Goal: Task Accomplishment & Management: Manage account settings

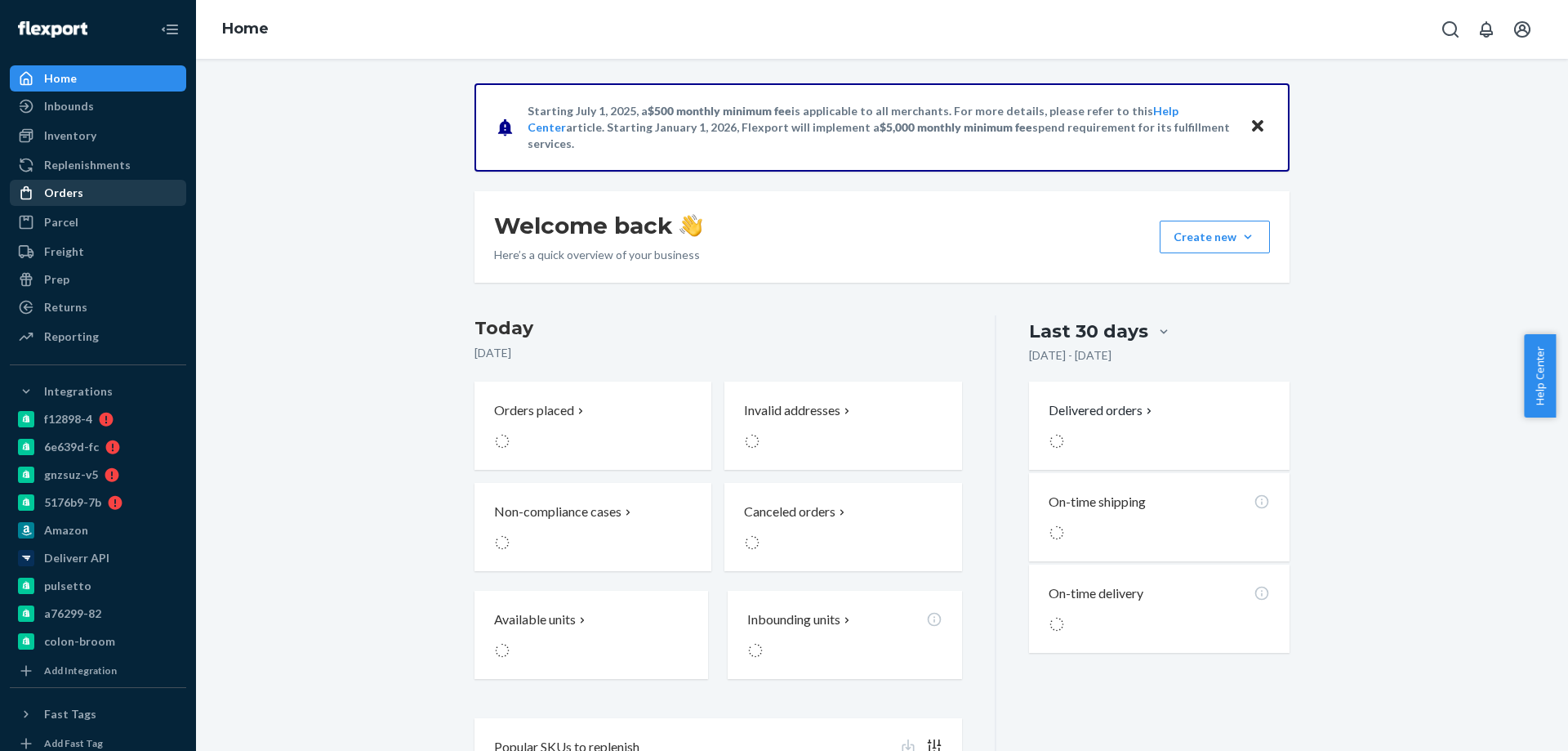
click at [88, 197] on div "Orders" at bounding box center [98, 193] width 173 height 23
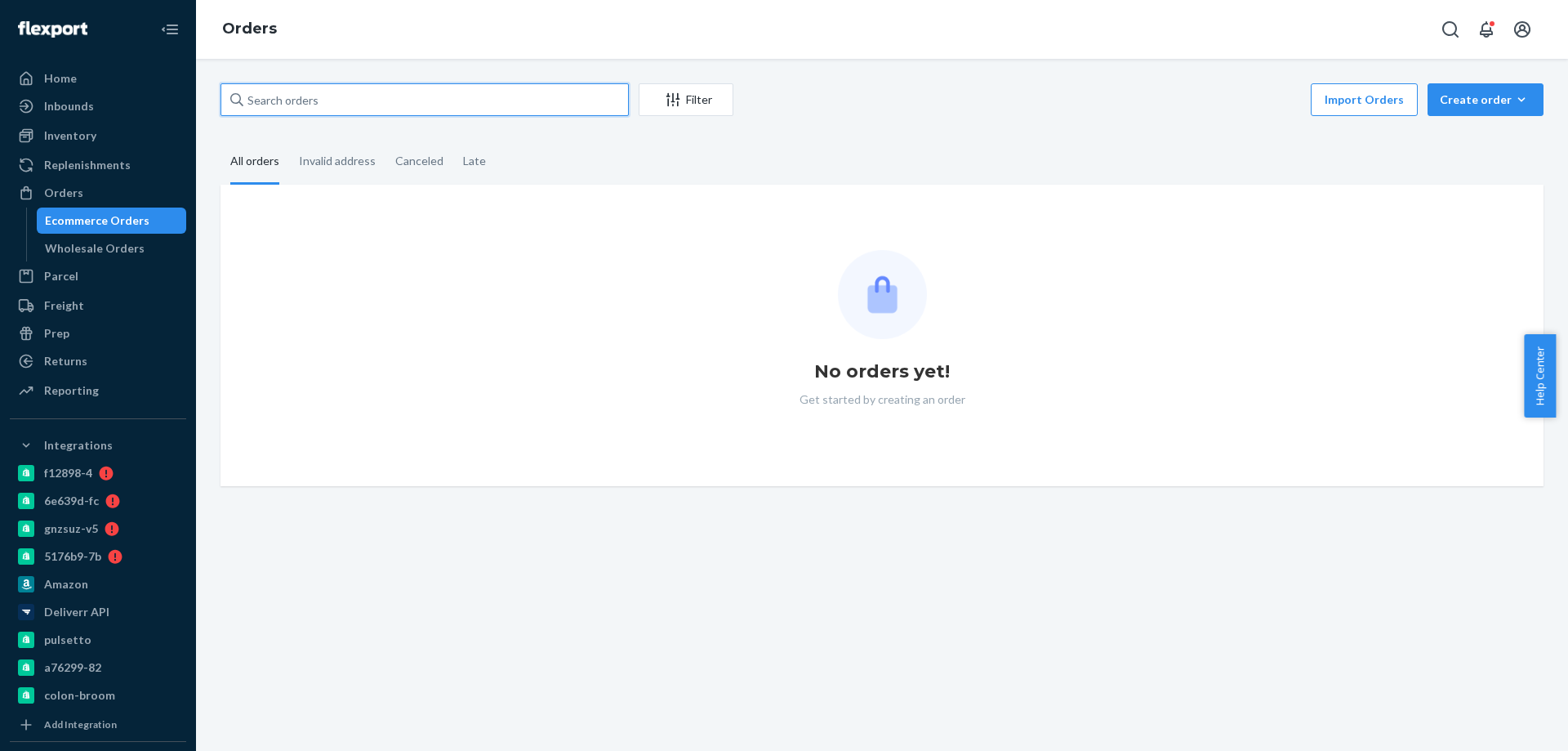
click at [366, 103] on input "text" at bounding box center [424, 100] width 408 height 33
paste input "RJNW89Y2XG"
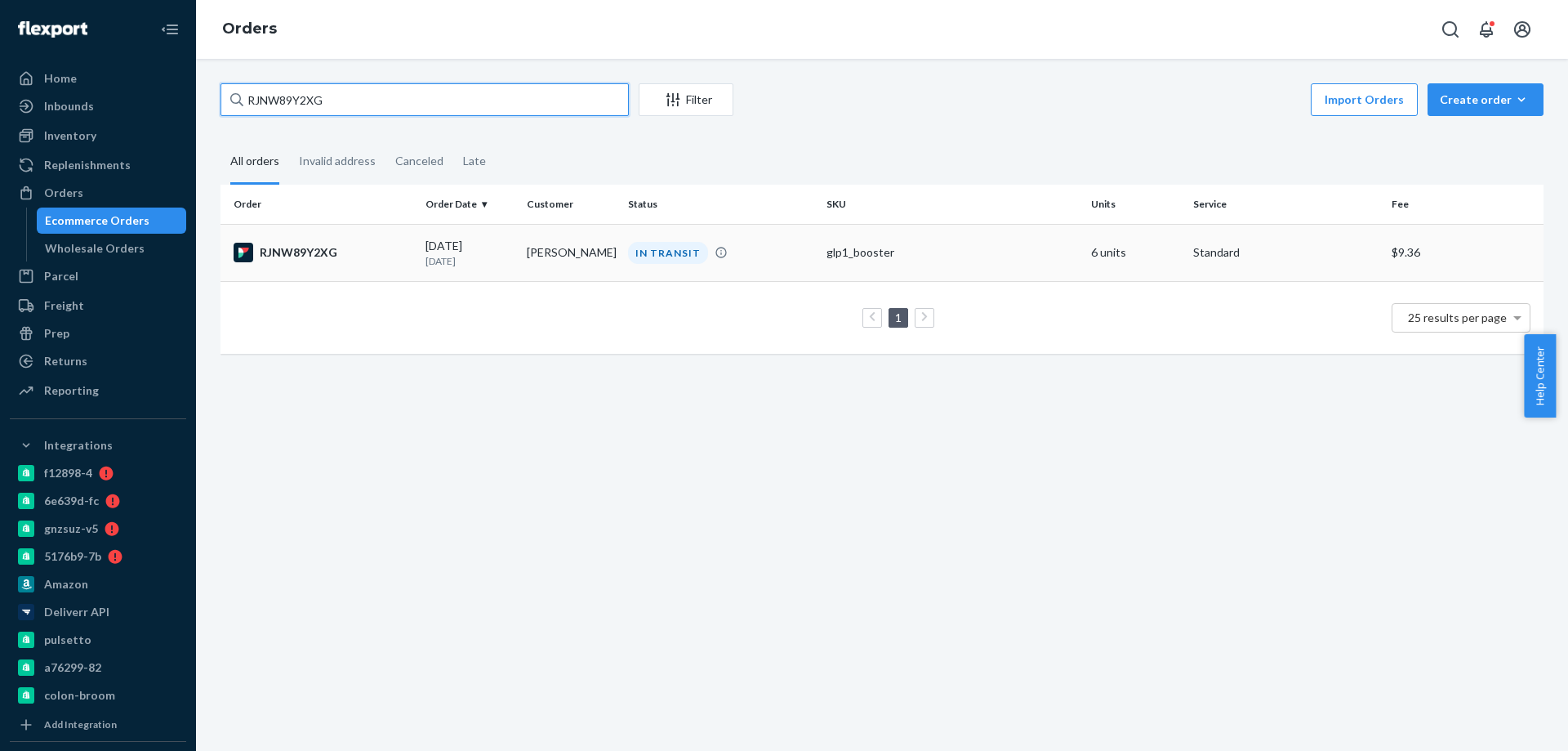
type input "RJNW89Y2XG"
click at [542, 257] on td "Charles Staton" at bounding box center [570, 252] width 101 height 57
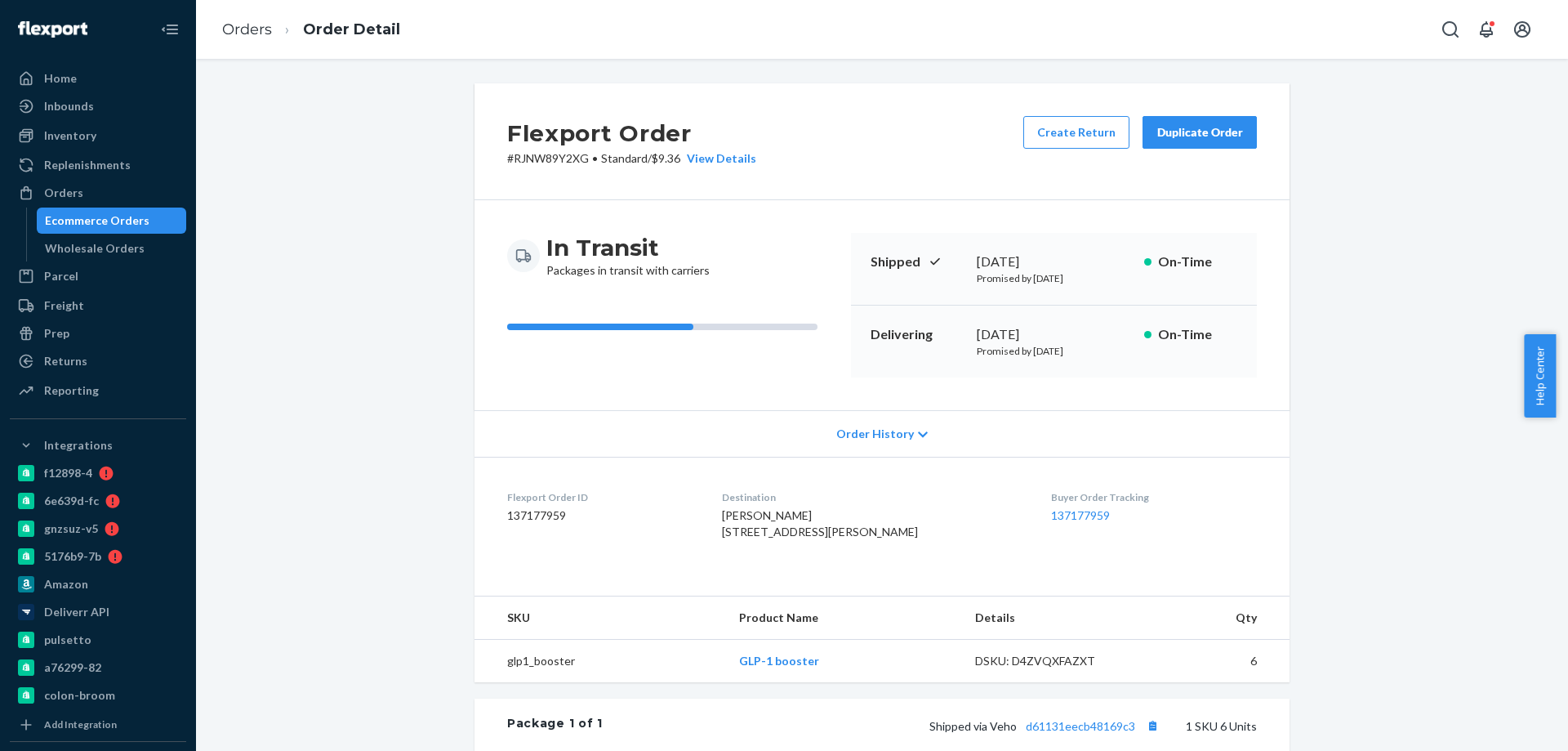
scroll to position [163, 0]
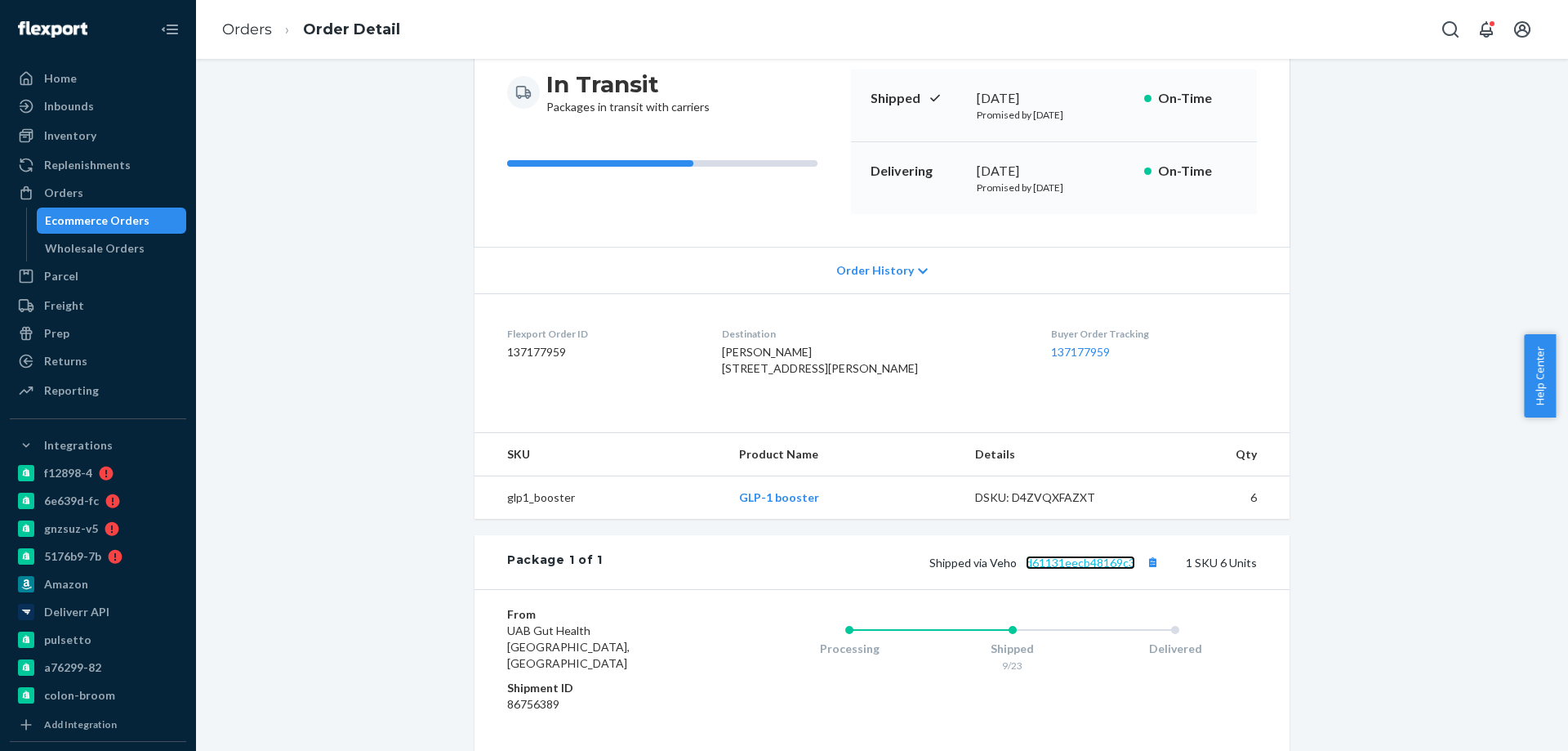
click at [1055, 569] on link "d61131eecb48169c3" at bounding box center [1080, 562] width 109 height 14
click at [126, 218] on div "Ecommerce Orders" at bounding box center [97, 220] width 105 height 17
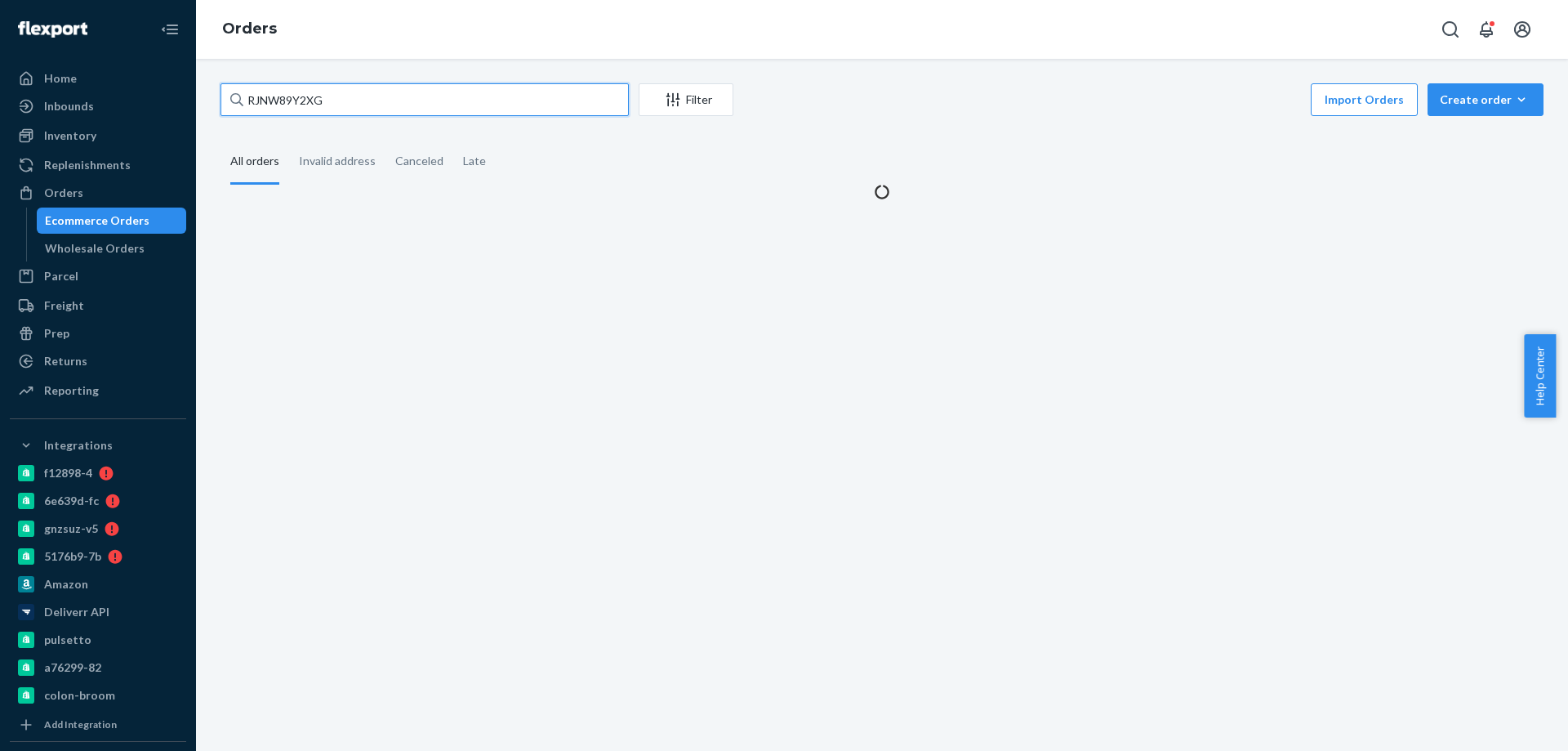
drag, startPoint x: 204, startPoint y: 89, endPoint x: 124, endPoint y: 79, distance: 80.6
click at [0, 62] on div "Home Inbounds Shipping Plans Problems Inventory Products Branded Packaging Repl…" at bounding box center [784, 376] width 1568 height 751
paste input "SKSE_PK2E"
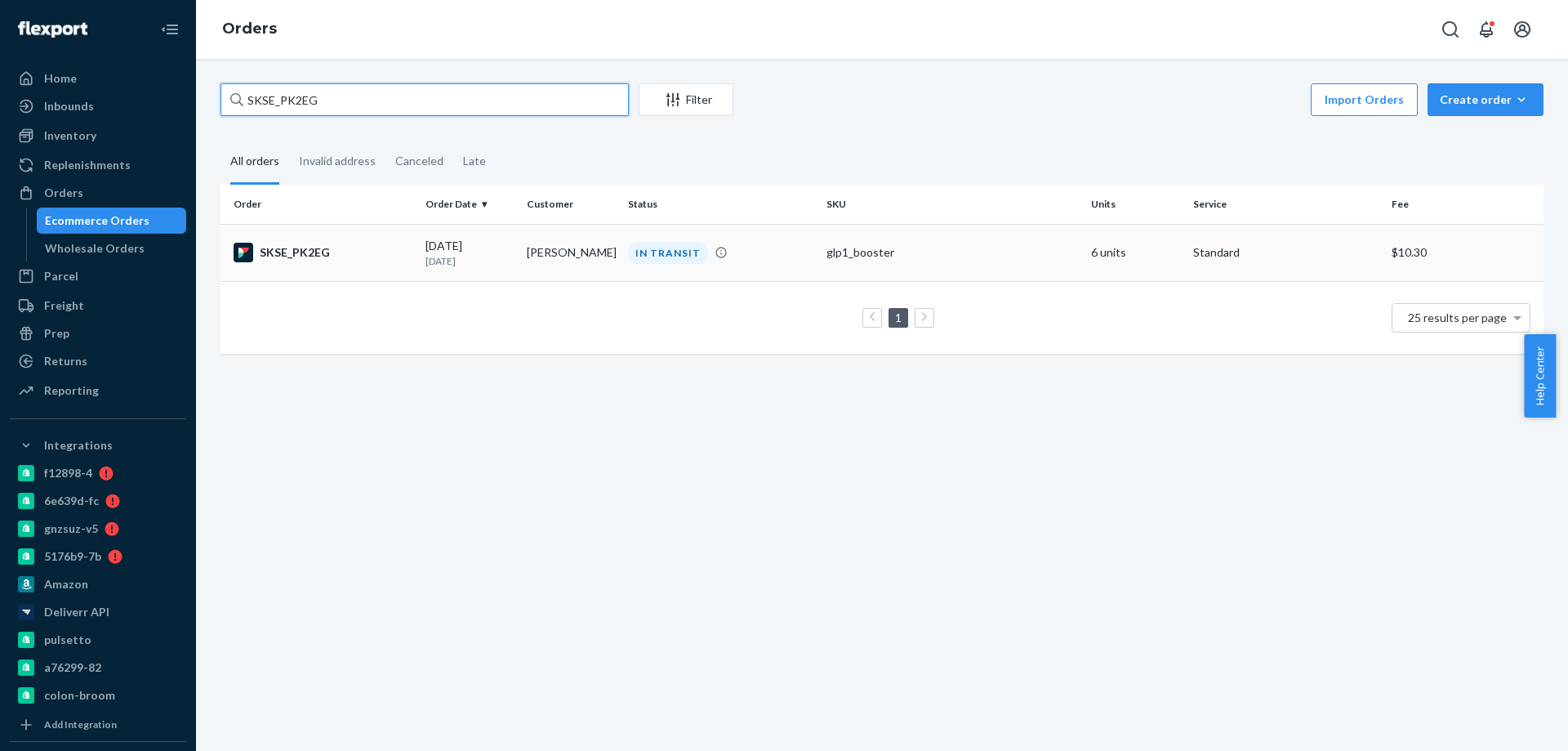
type input "SKSE_PK2EG"
click at [610, 270] on td "Monica Sagers" at bounding box center [570, 252] width 101 height 57
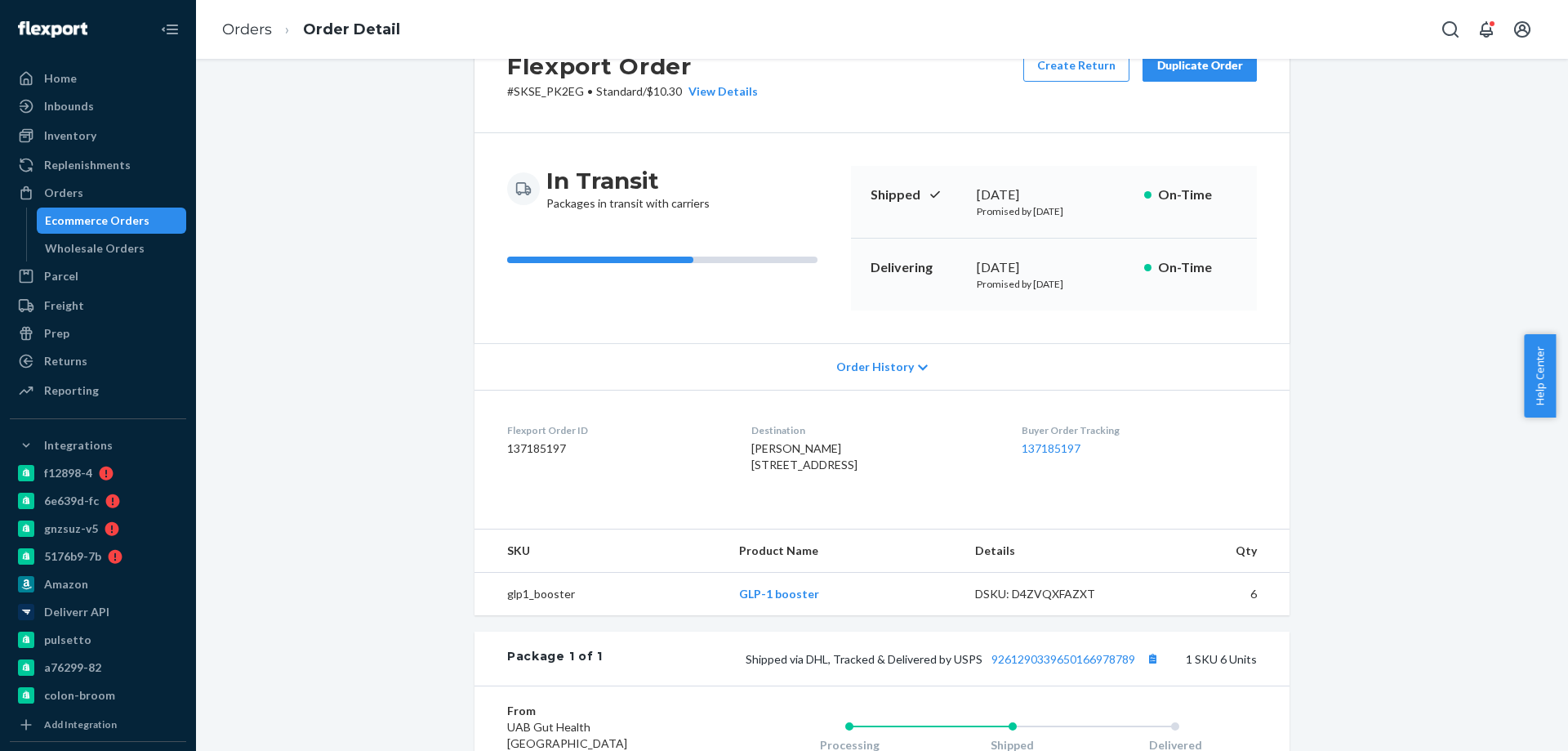
scroll to position [163, 0]
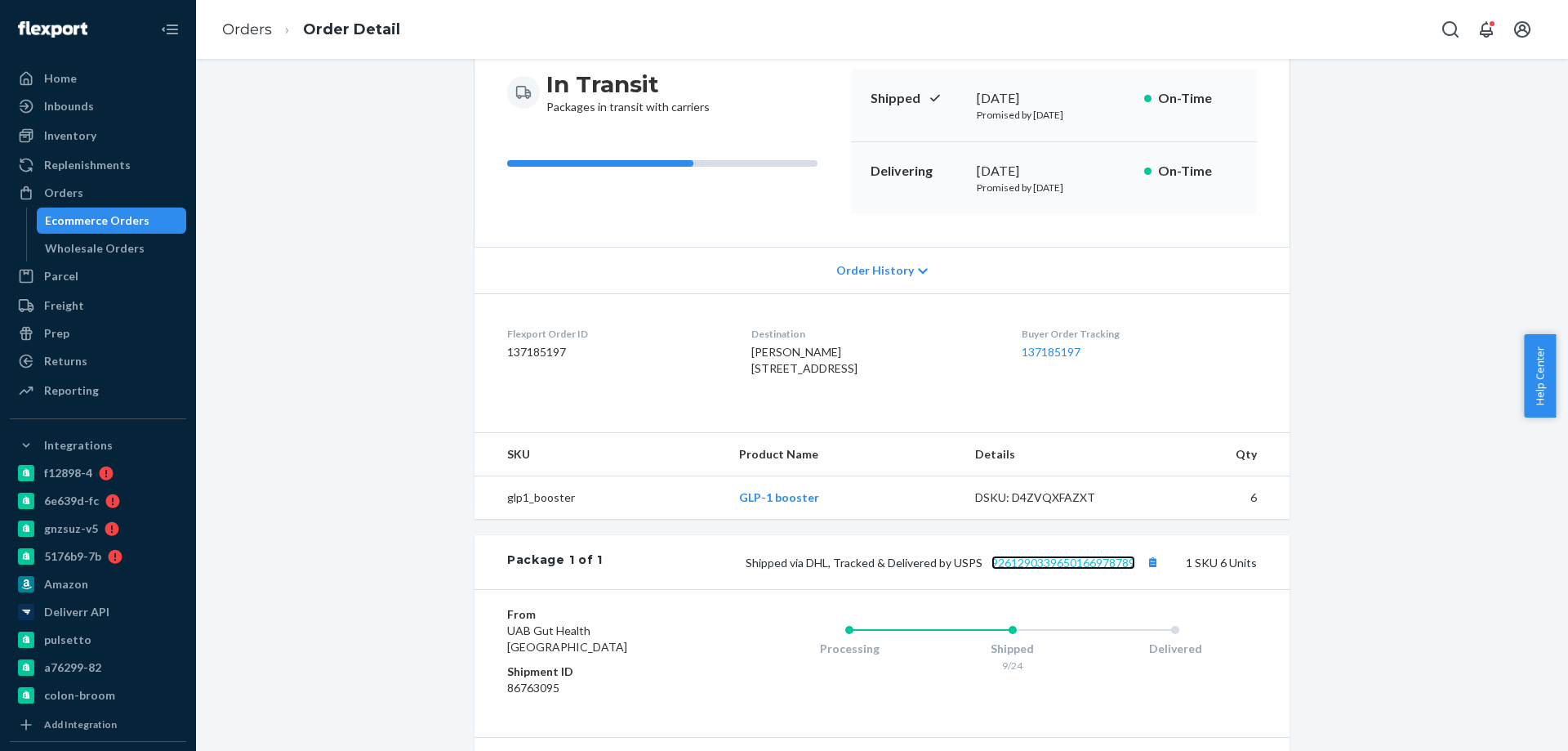
click at [1077, 569] on link "9261290339650166978789" at bounding box center [1062, 562] width 144 height 14
click at [284, 355] on div "Flexport Order # SKSE_PK2EG • Standard / $10.30 View Details Create Return Dupl…" at bounding box center [881, 412] width 1347 height 984
click at [128, 211] on div "Ecommerce Orders" at bounding box center [112, 220] width 147 height 23
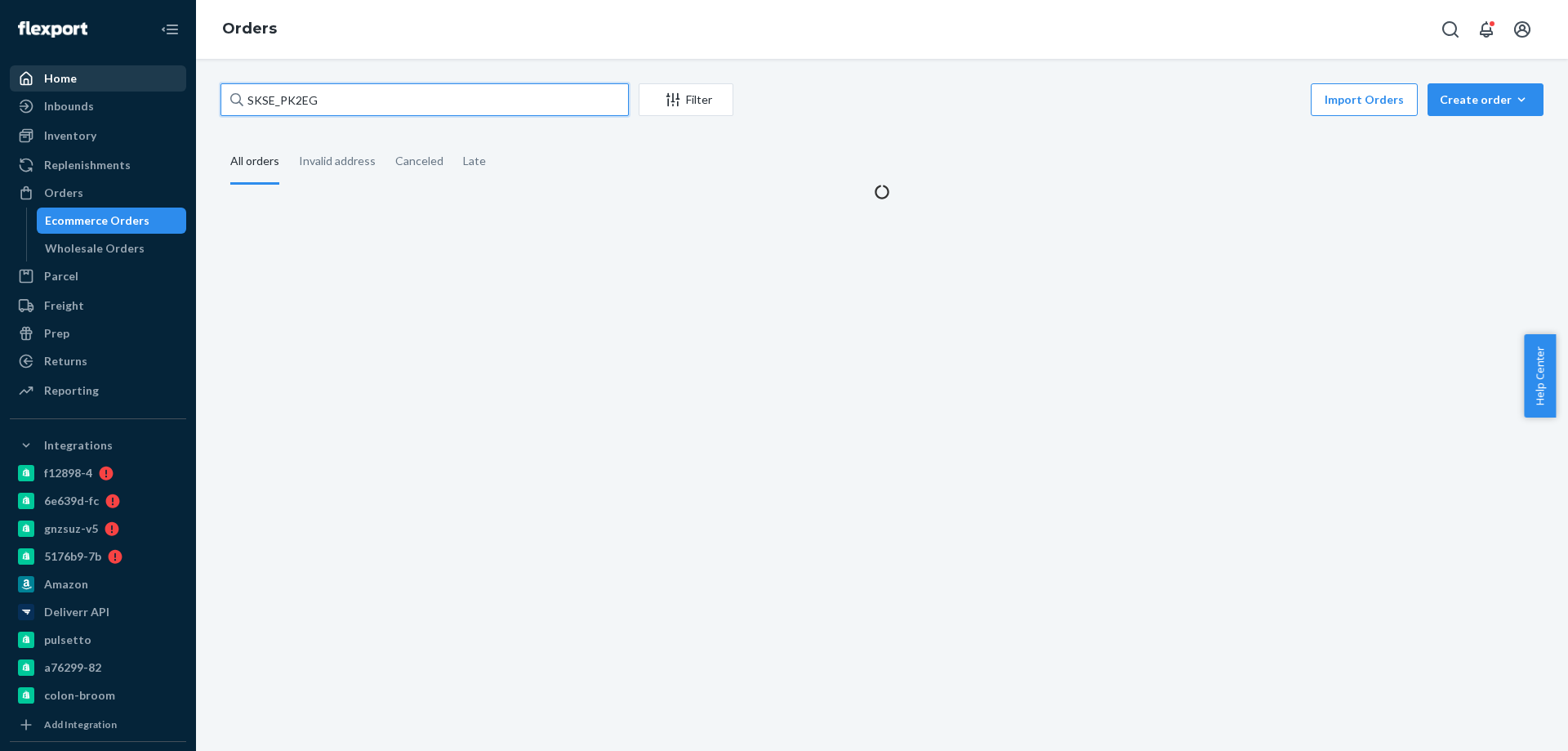
drag, startPoint x: 351, startPoint y: 93, endPoint x: 54, endPoint y: 72, distance: 297.7
click at [85, 83] on div "Home Inbounds Shipping Plans Problems Inventory Products Branded Packaging Repl…" at bounding box center [784, 376] width 1568 height 751
paste input "4220191"
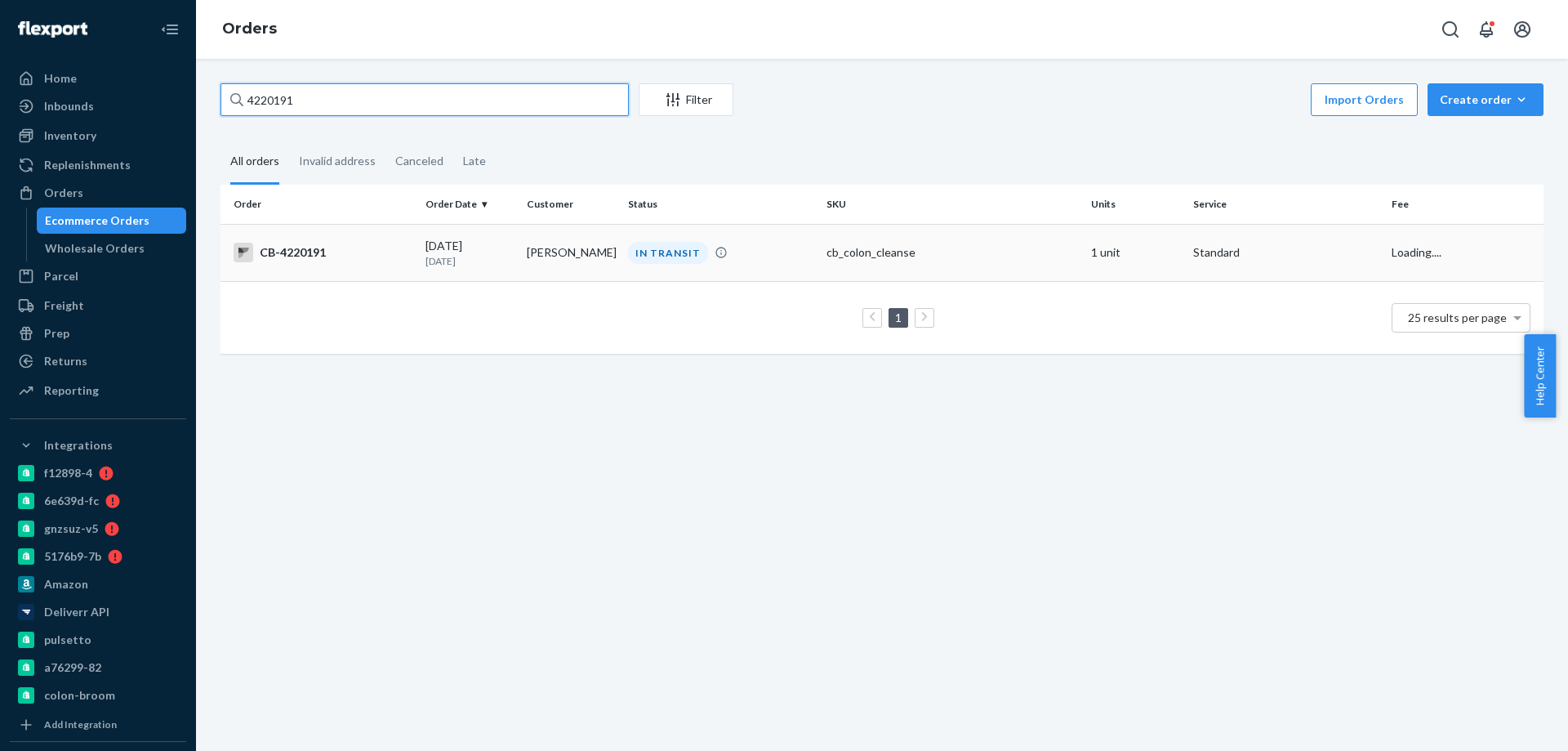
type input "4220191"
click at [520, 233] on td "Stacey Taylor" at bounding box center [570, 252] width 101 height 57
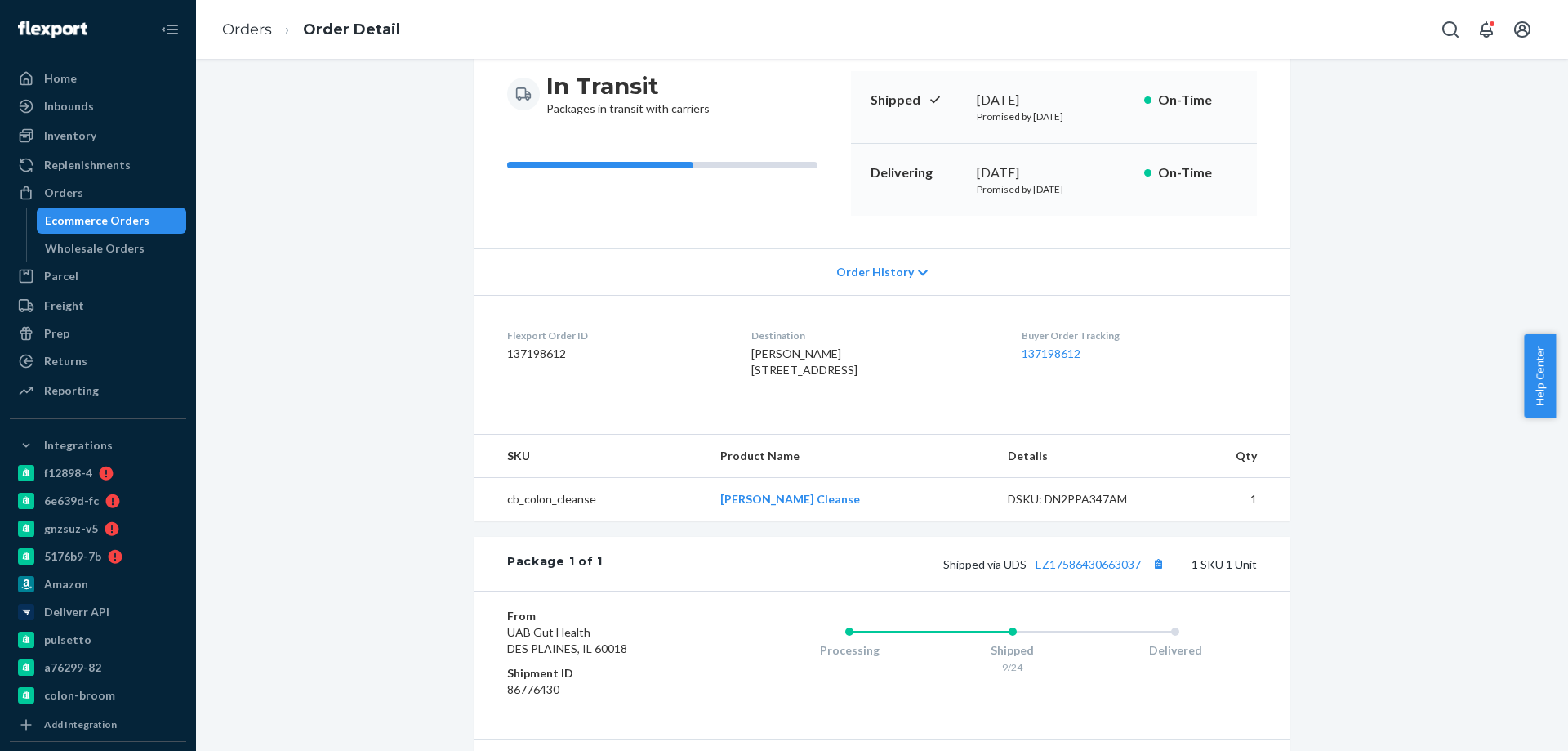
scroll to position [163, 0]
click at [1058, 573] on div "Shipped via UDS EZ17586430663037 1 SKU 1 Unit" at bounding box center [929, 562] width 654 height 21
click at [1059, 573] on div "Shipped via UDS EZ17586430663037 1 SKU 1 Unit" at bounding box center [929, 562] width 654 height 21
click at [1063, 569] on link "EZ17586430663037" at bounding box center [1088, 562] width 106 height 14
click at [1054, 589] on div "Package 1 of 1 Shipped via UDS EZ17586430663037 1 SKU 1 Unit" at bounding box center [882, 561] width 815 height 54
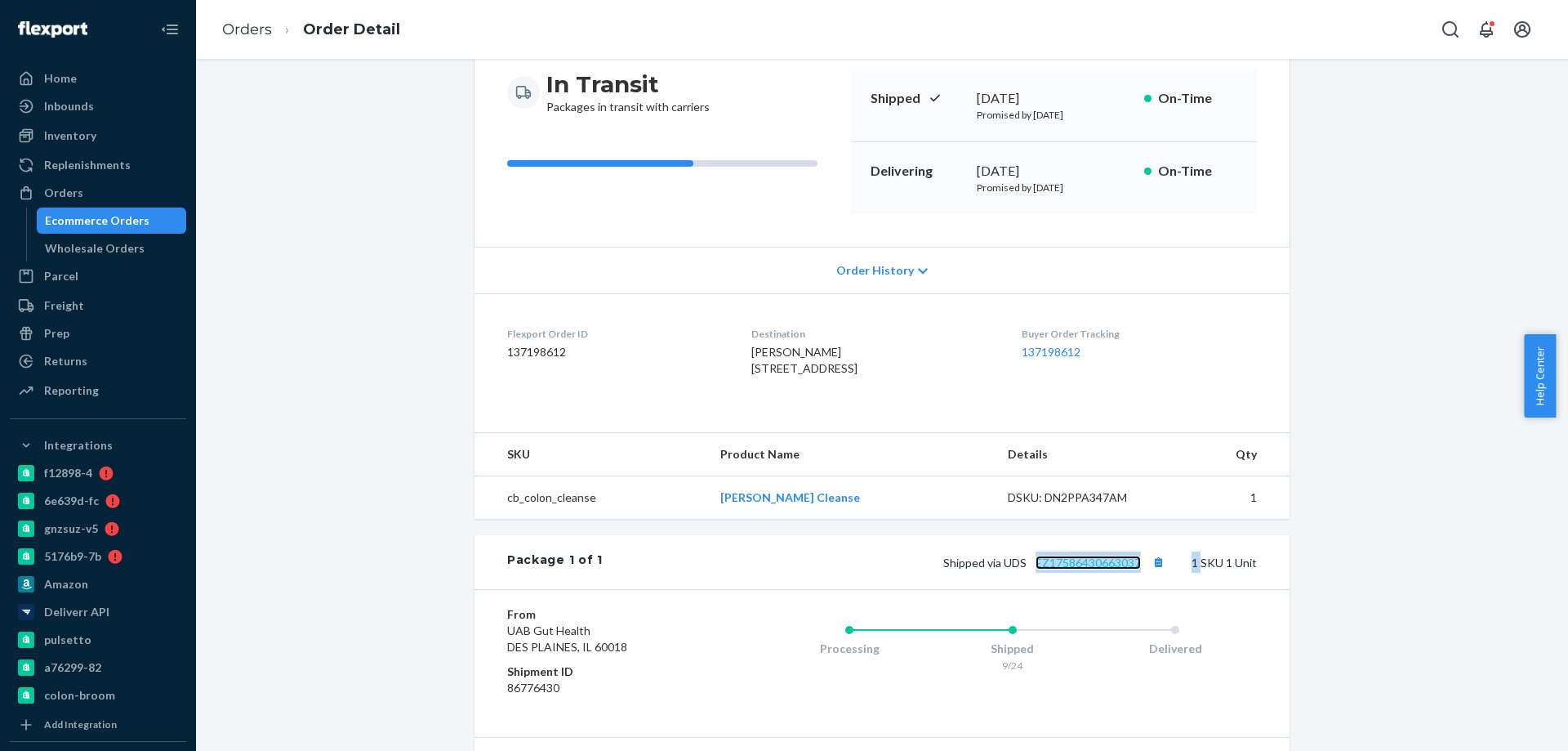
click at [1052, 569] on link "EZ17586430663037" at bounding box center [1088, 562] width 106 height 14
click at [120, 222] on div "Ecommerce Orders" at bounding box center [97, 220] width 105 height 17
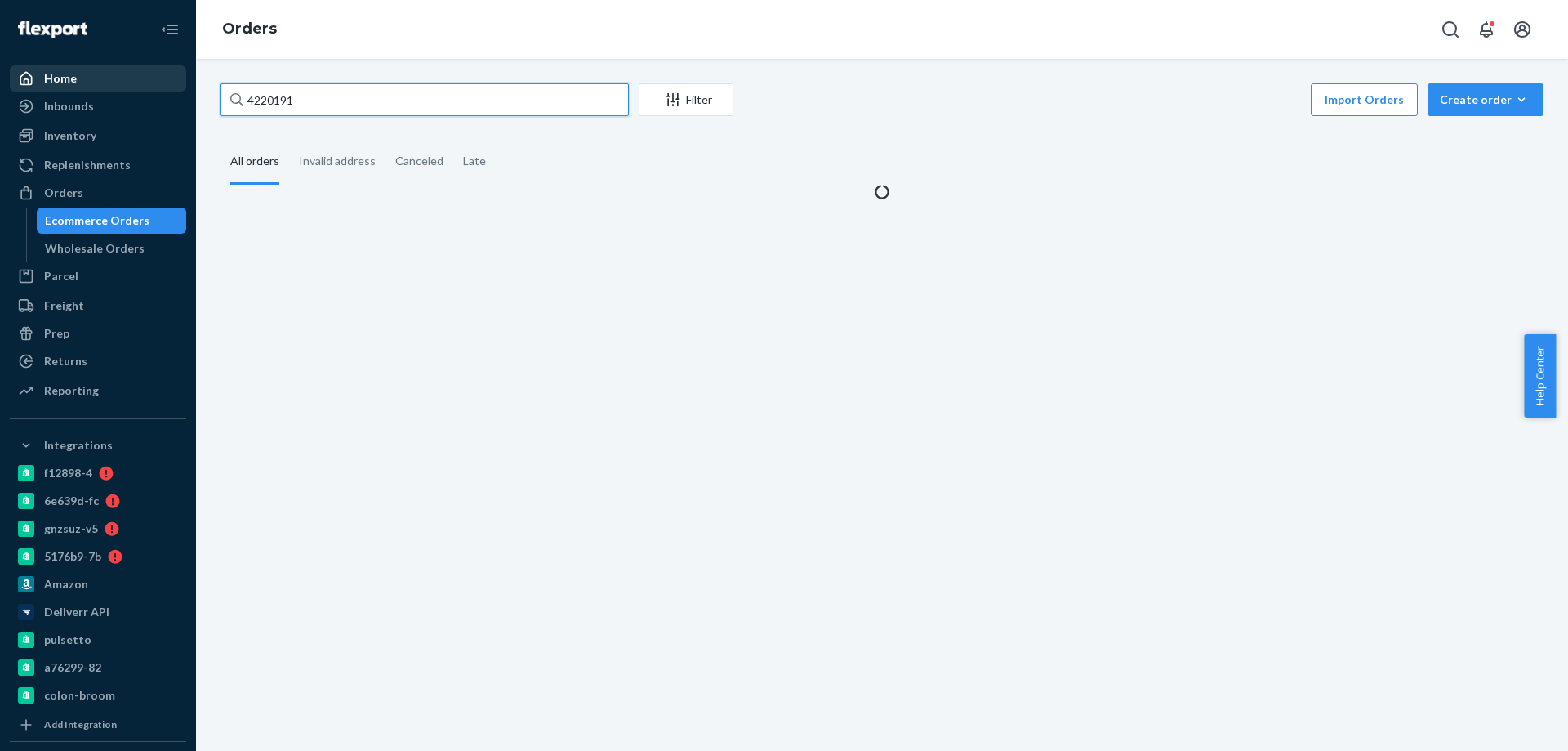
drag, startPoint x: 351, startPoint y: 91, endPoint x: 17, endPoint y: 81, distance: 334.1
click at [139, 98] on div "Home Inbounds Shipping Plans Problems Inventory Products Branded Packaging Repl…" at bounding box center [784, 376] width 1568 height 751
paste input "804"
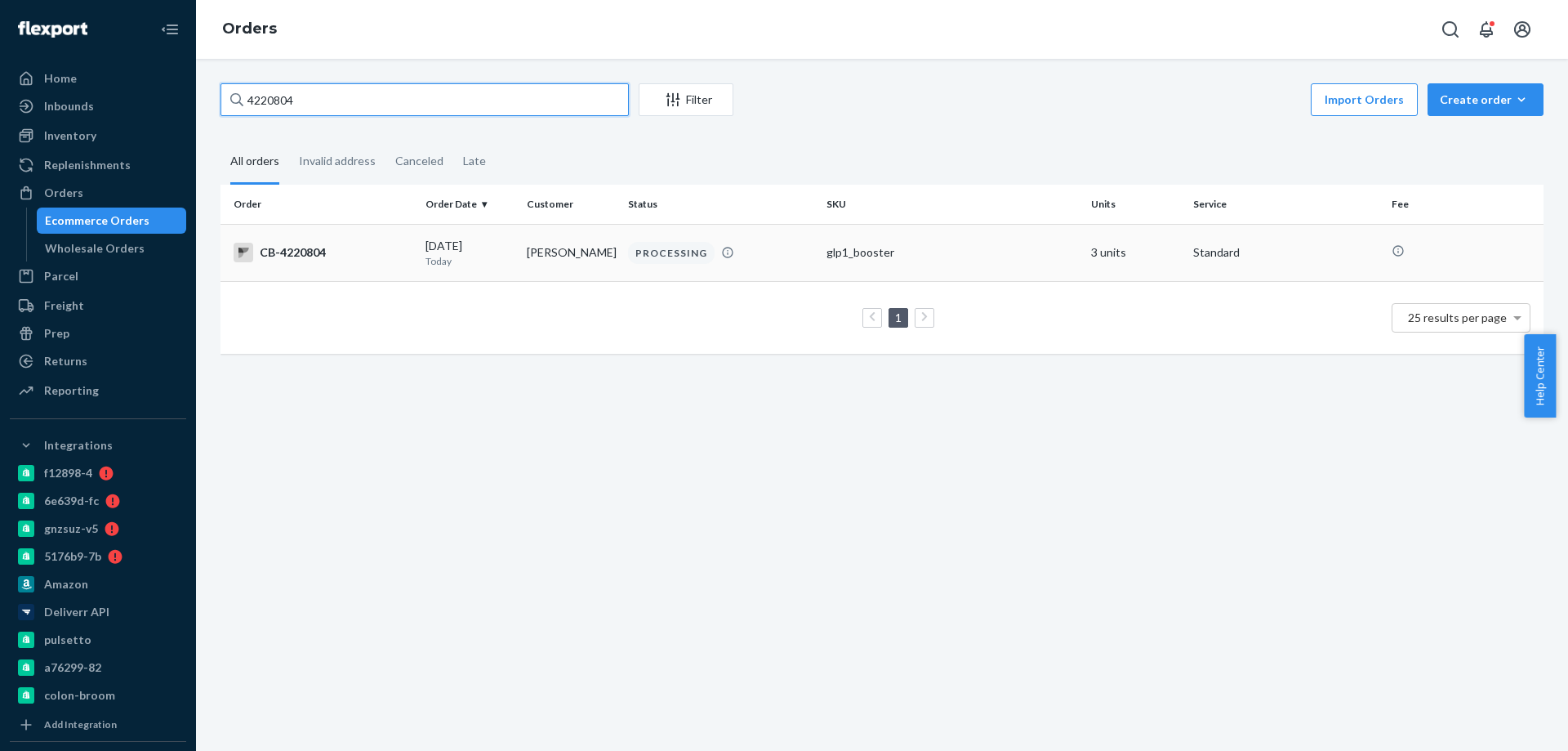
type input "4220804"
click at [546, 240] on td "Vicki Copeland" at bounding box center [570, 252] width 101 height 57
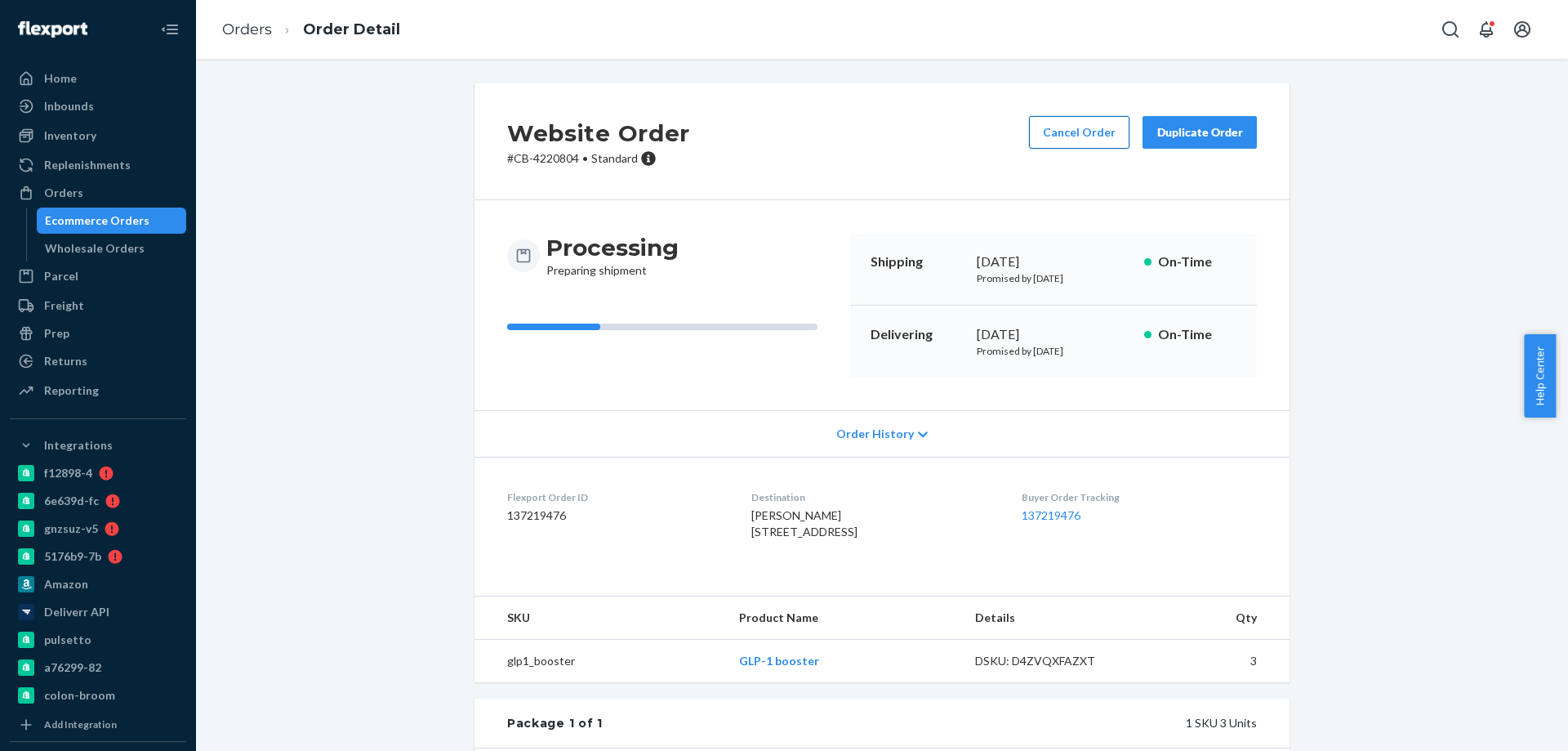
click at [1051, 134] on button "Cancel Order" at bounding box center [1079, 132] width 100 height 33
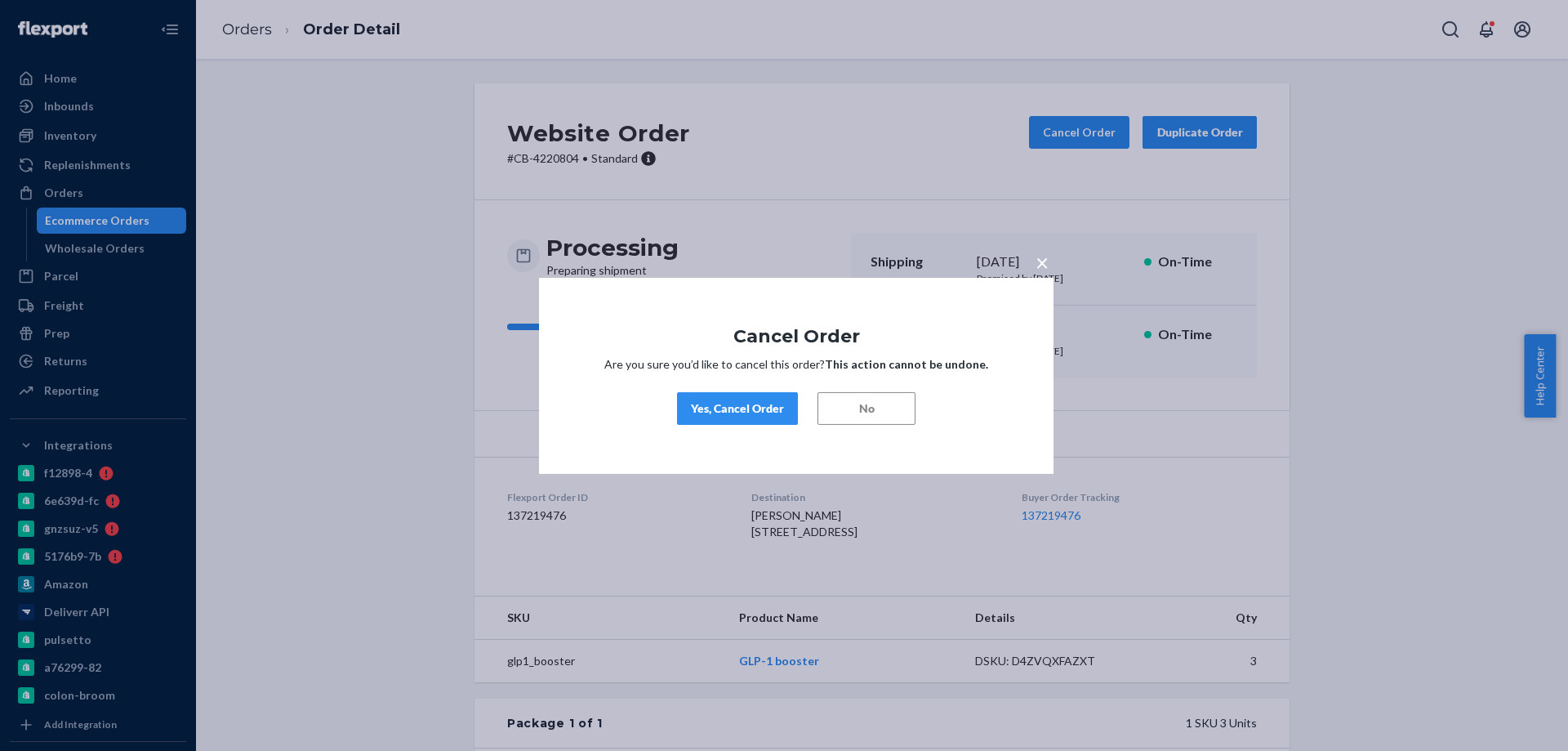
click at [731, 401] on div "Yes, Cancel Order" at bounding box center [737, 408] width 93 height 17
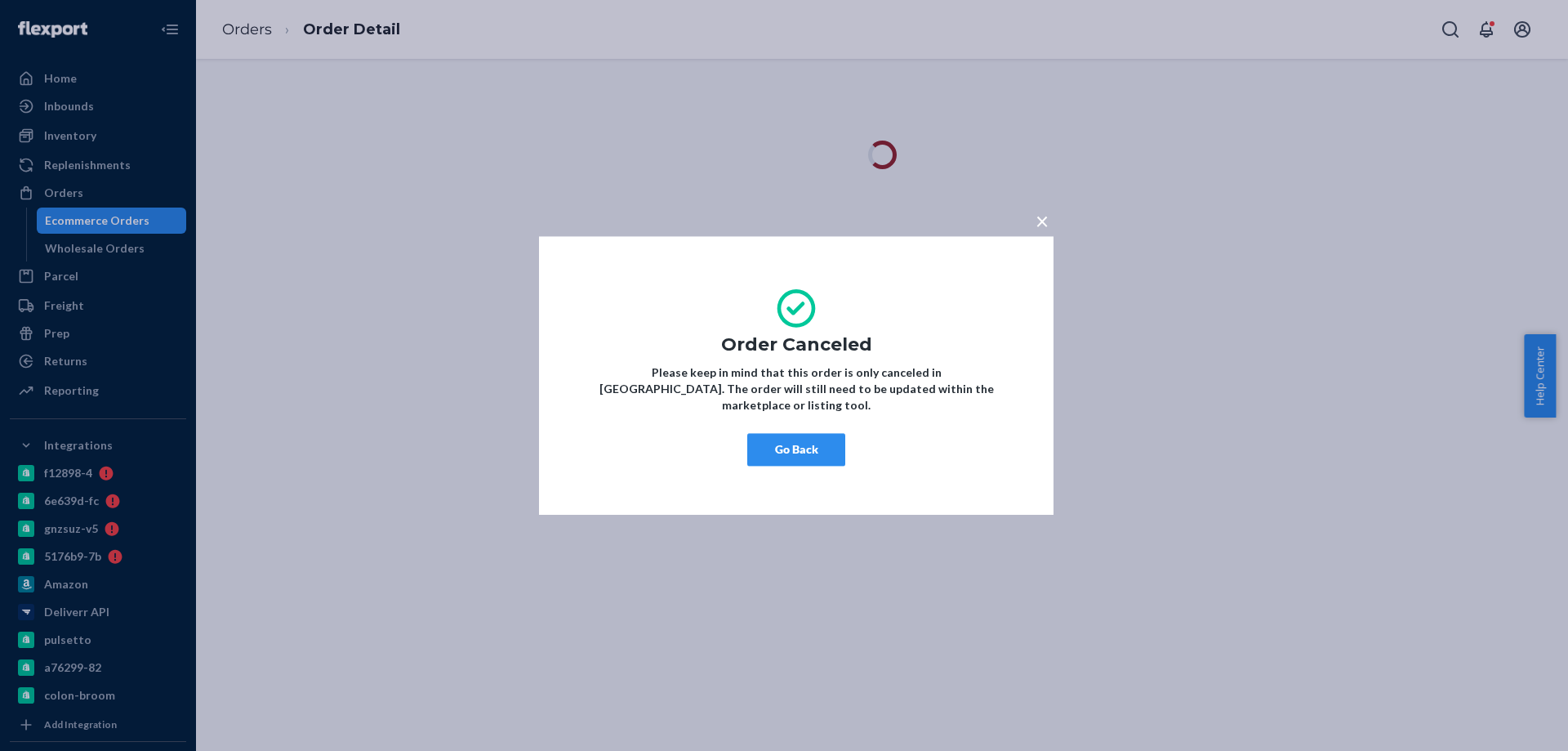
click at [766, 442] on button "Go Back" at bounding box center [795, 449] width 98 height 33
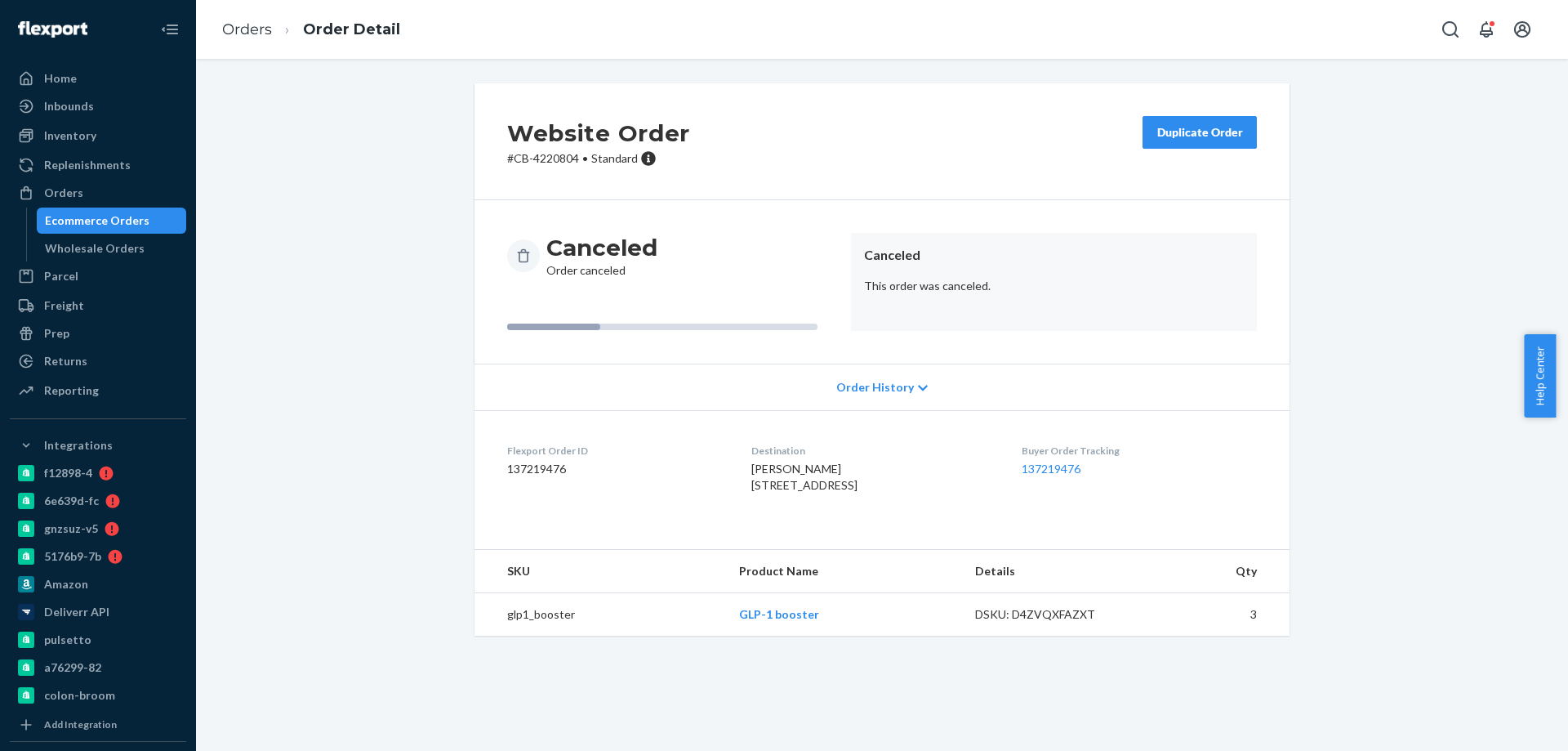
click at [93, 220] on div "Ecommerce Orders" at bounding box center [97, 220] width 105 height 17
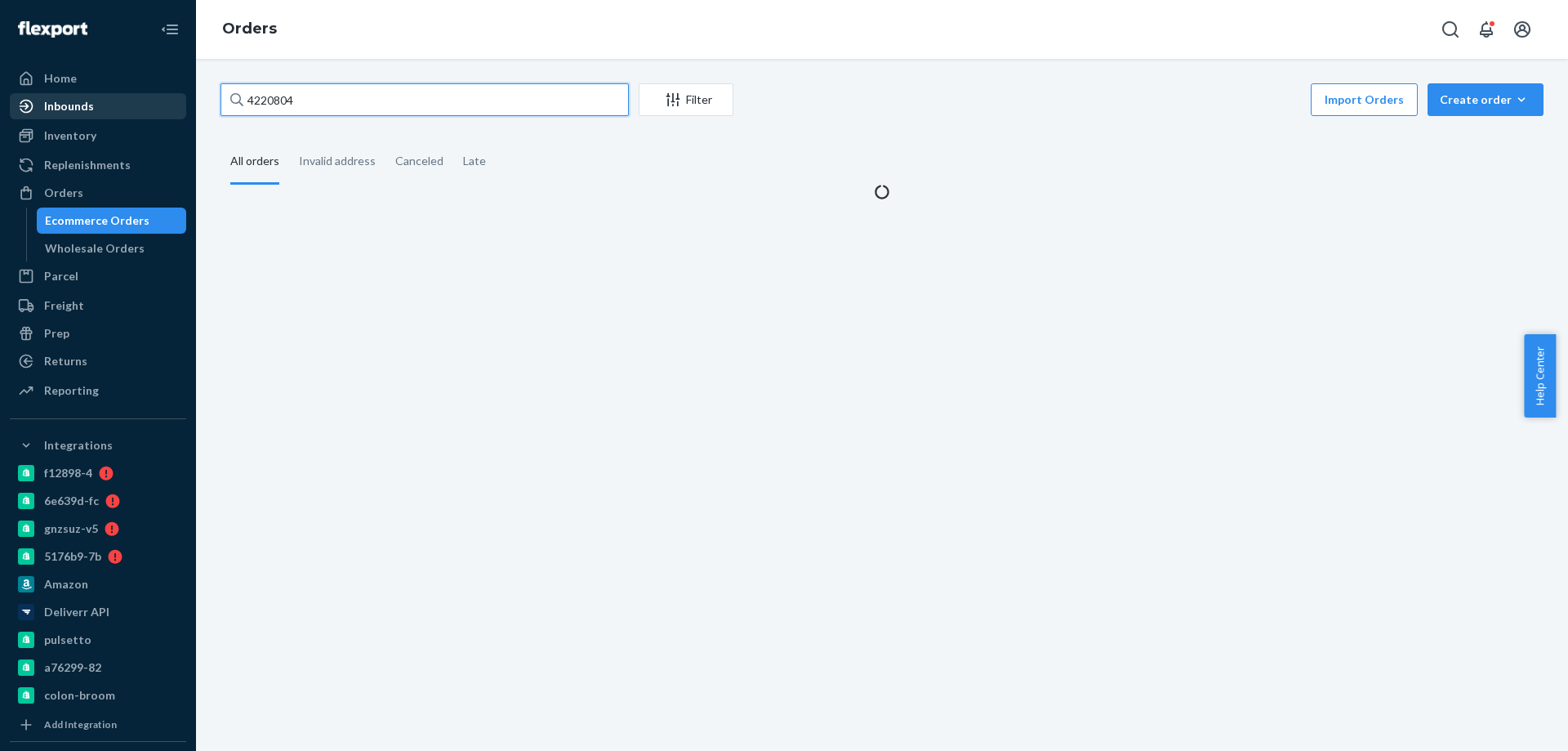
drag, startPoint x: 384, startPoint y: 106, endPoint x: 15, endPoint y: 117, distance: 369.2
click at [116, 120] on div "Home Inbounds Shipping Plans Problems Inventory Products Branded Packaging Repl…" at bounding box center [784, 376] width 1568 height 751
paste input "40"
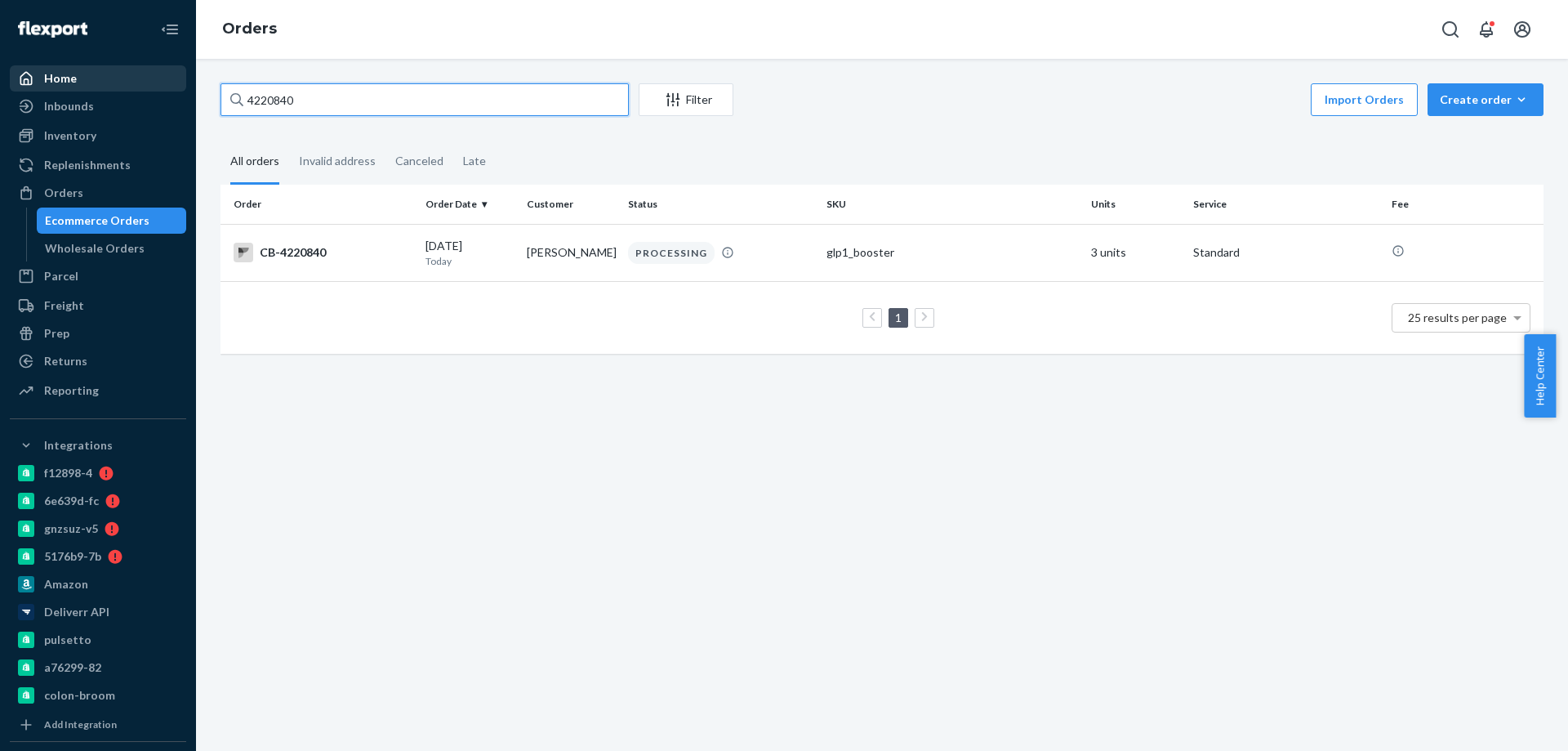
drag, startPoint x: 332, startPoint y: 97, endPoint x: 152, endPoint y: 85, distance: 180.4
click at [184, 85] on div "Home Inbounds Shipping Plans Problems Inventory Products Branded Packaging Repl…" at bounding box center [784, 376] width 1568 height 751
paste input "05079"
type input "4205079"
click at [544, 269] on td "vita salpietro" at bounding box center [570, 252] width 101 height 57
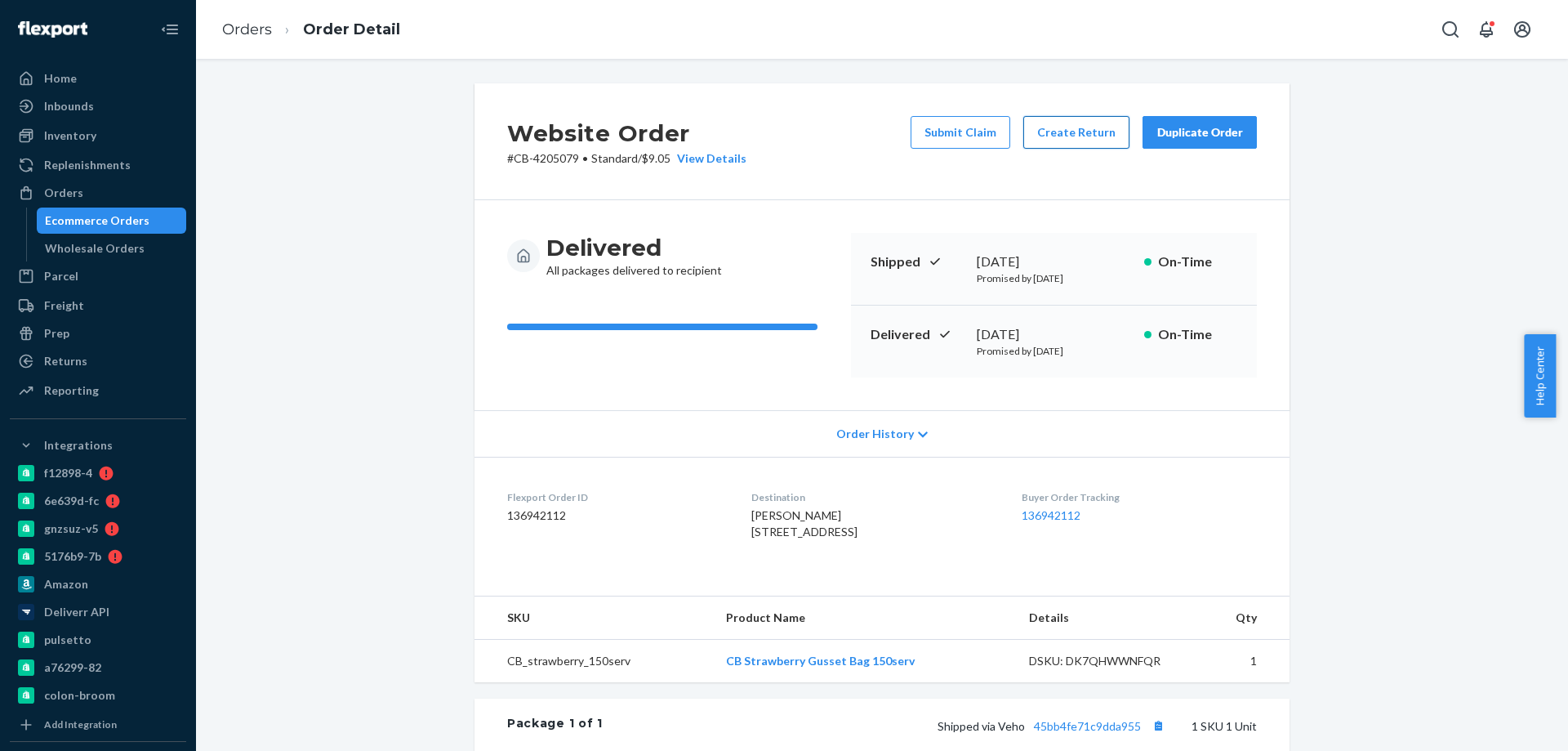
click at [1083, 127] on button "Create Return" at bounding box center [1076, 132] width 106 height 33
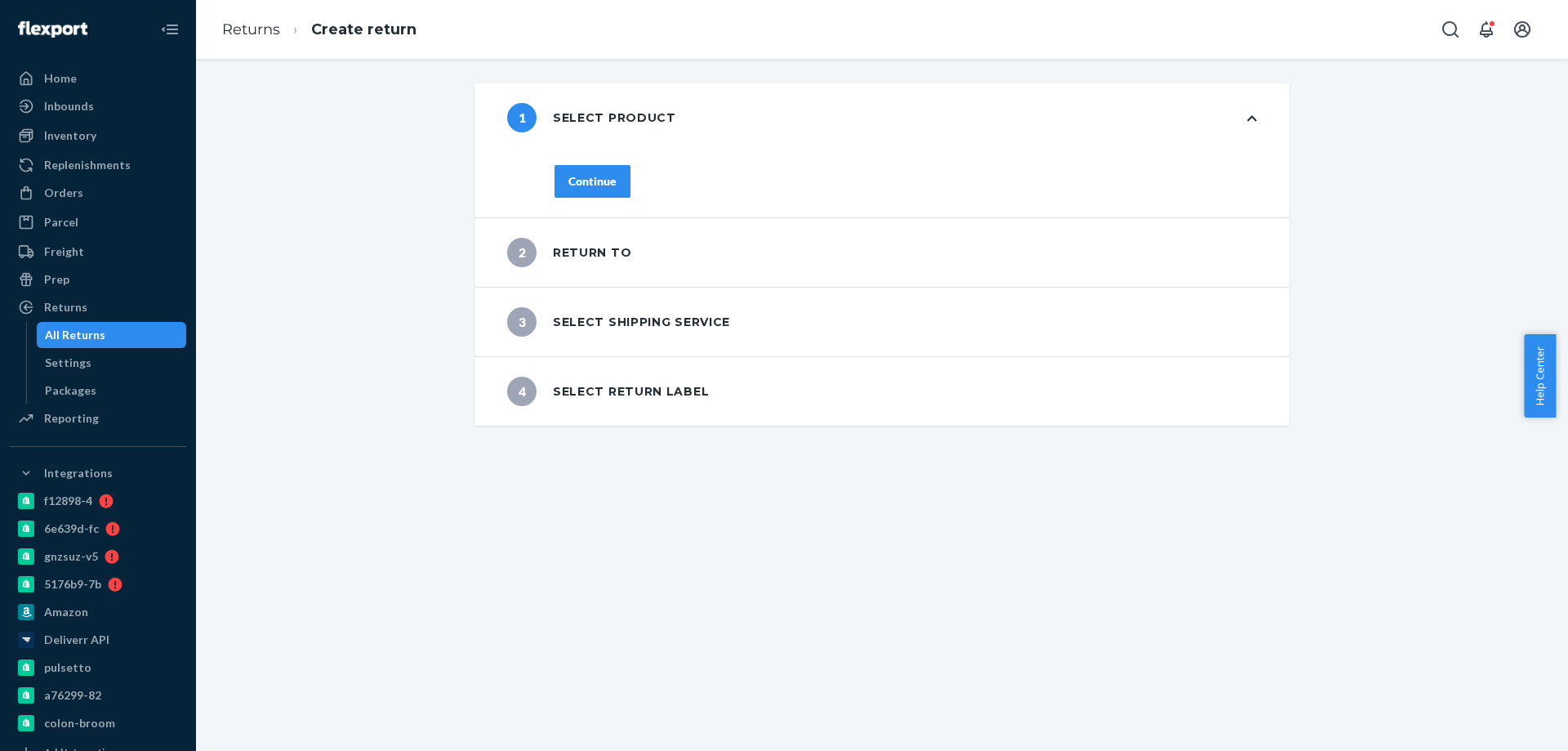
click at [604, 166] on button "Continue" at bounding box center [592, 181] width 76 height 33
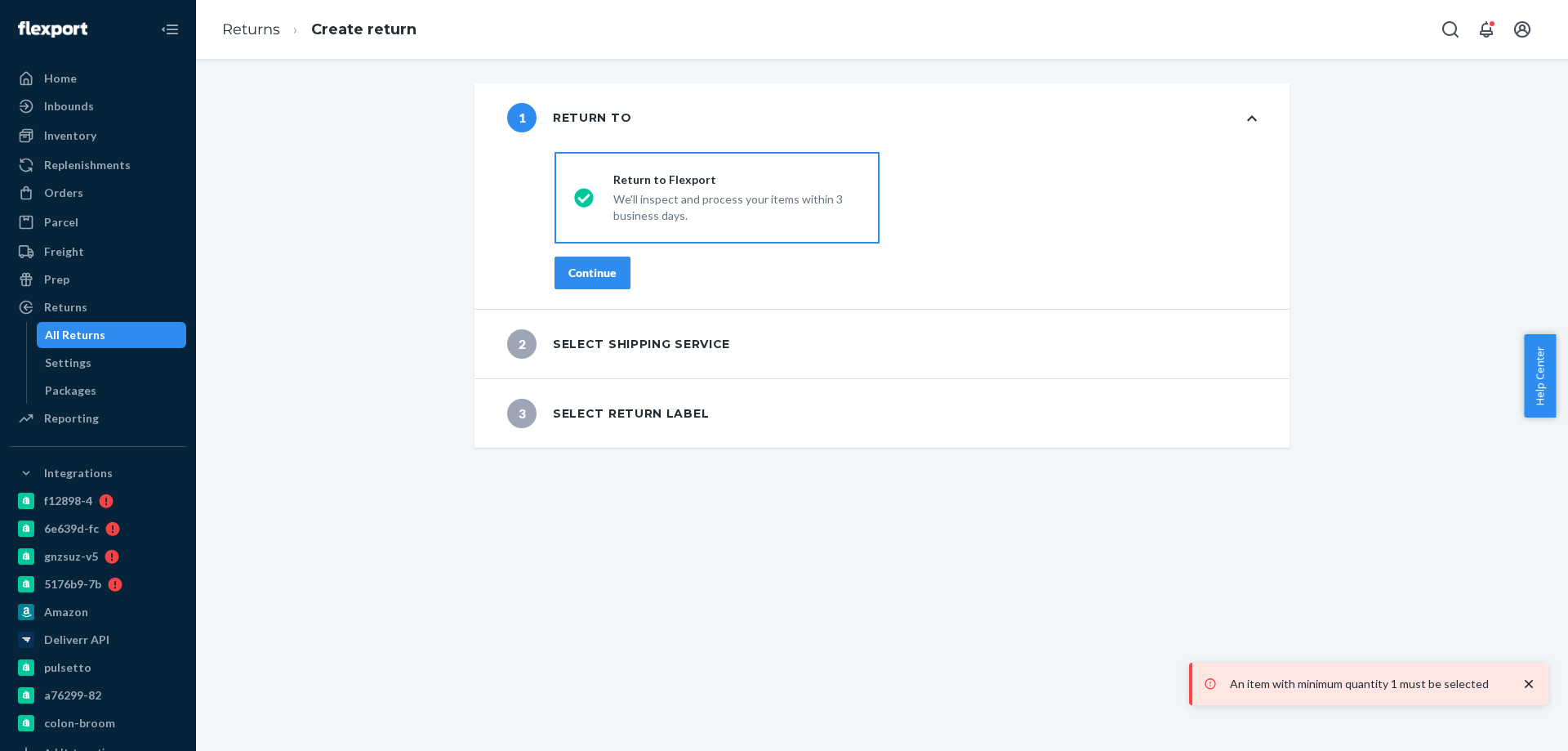
click at [576, 259] on button "Continue" at bounding box center [592, 272] width 76 height 33
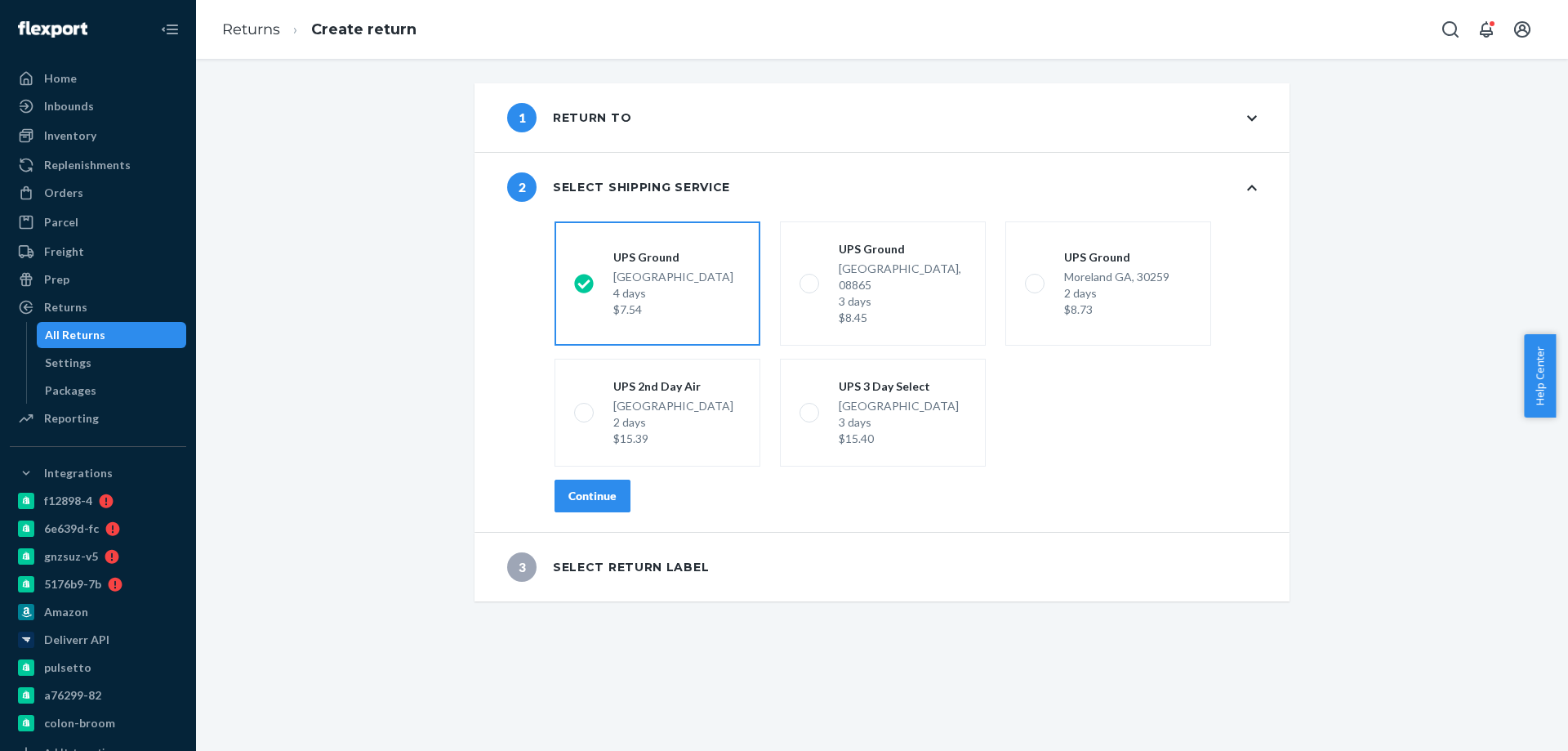
click at [623, 480] on button "Continue" at bounding box center [592, 495] width 76 height 33
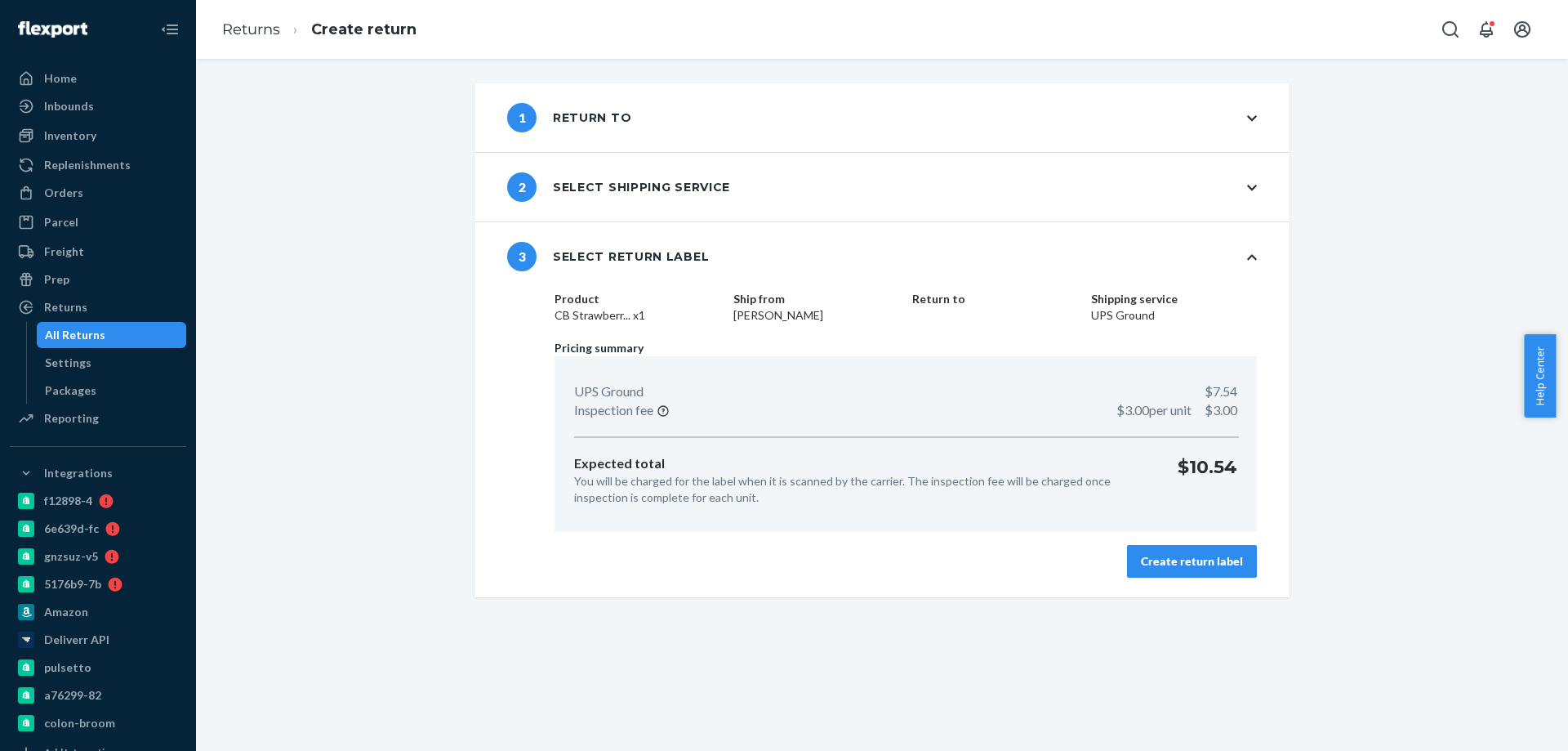
click at [1177, 557] on div "Create return label" at bounding box center [1192, 561] width 102 height 17
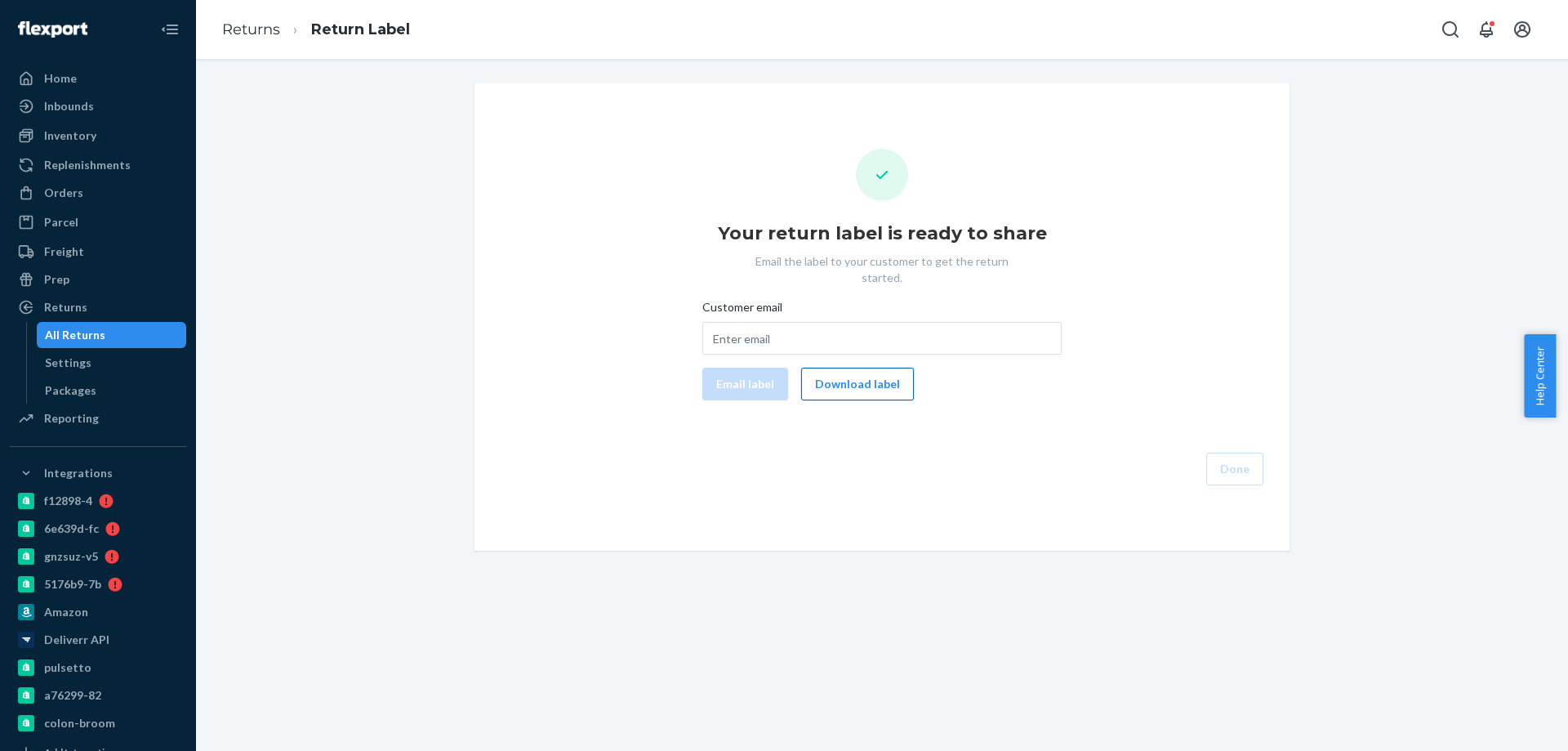
click at [859, 368] on button "Download label" at bounding box center [857, 383] width 113 height 33
click at [109, 189] on div "Orders" at bounding box center [98, 193] width 173 height 23
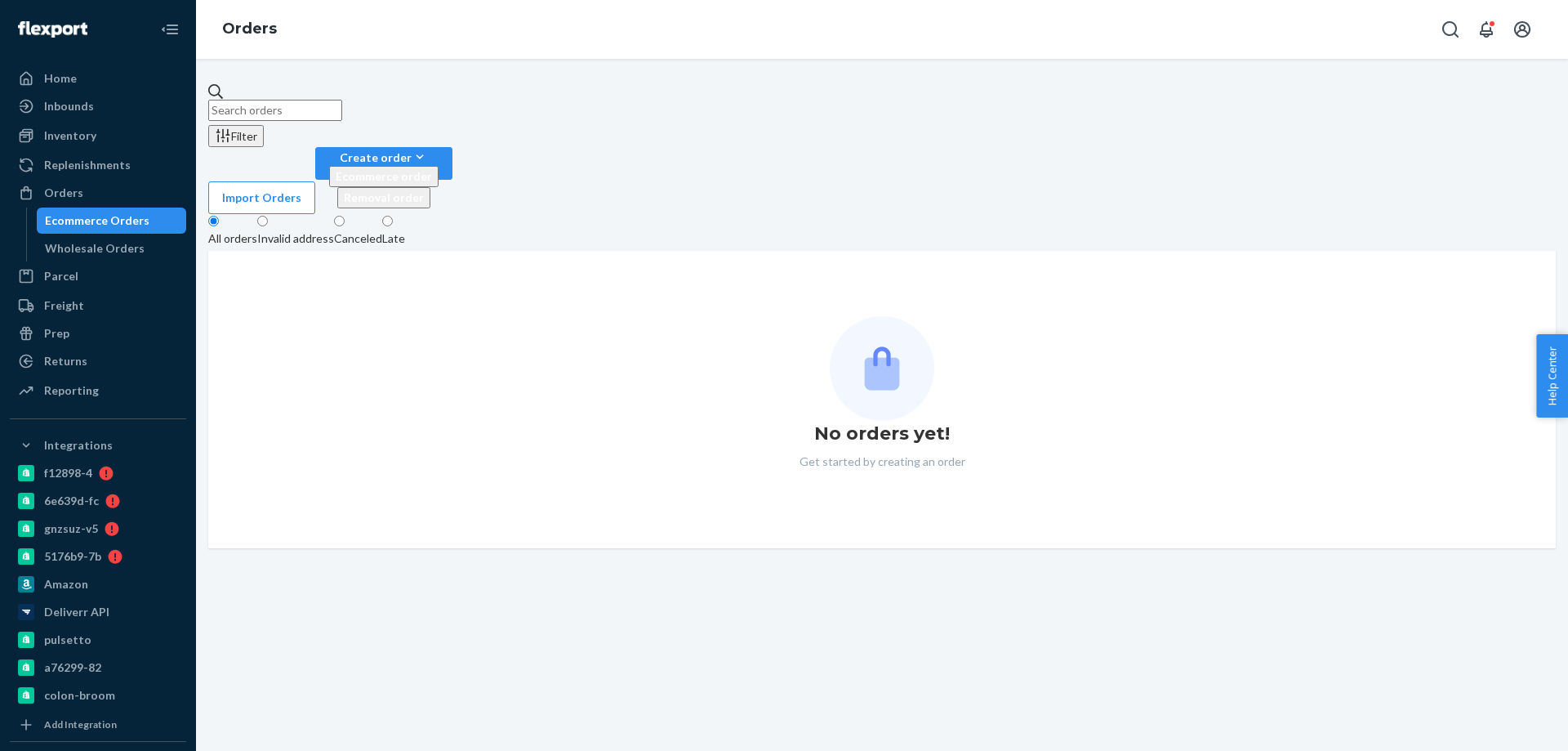
click at [330, 102] on input "text" at bounding box center [275, 110] width 134 height 21
paste input "4137263"
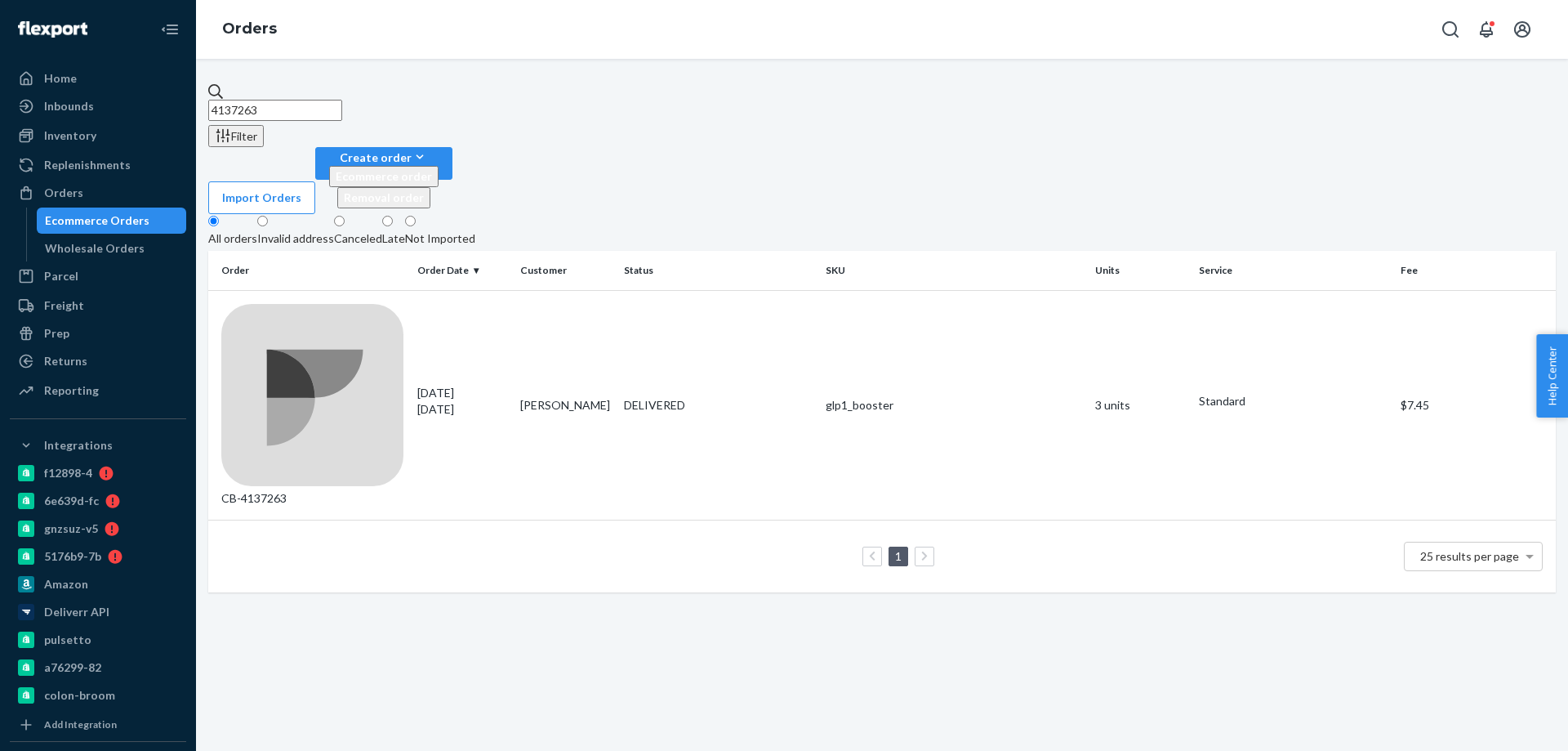
drag, startPoint x: 347, startPoint y: 91, endPoint x: 62, endPoint y: 60, distance: 286.7
click at [152, 73] on div "Home Inbounds Shipping Plans Problems Inventory Products Branded Packaging Repl…" at bounding box center [784, 376] width 1568 height 751
click at [70, 100] on div "Home Inbounds Shipping Plans Problems Inventory Products Branded Packaging Repl…" at bounding box center [784, 376] width 1568 height 751
paste input "220915"
type input "4220915"
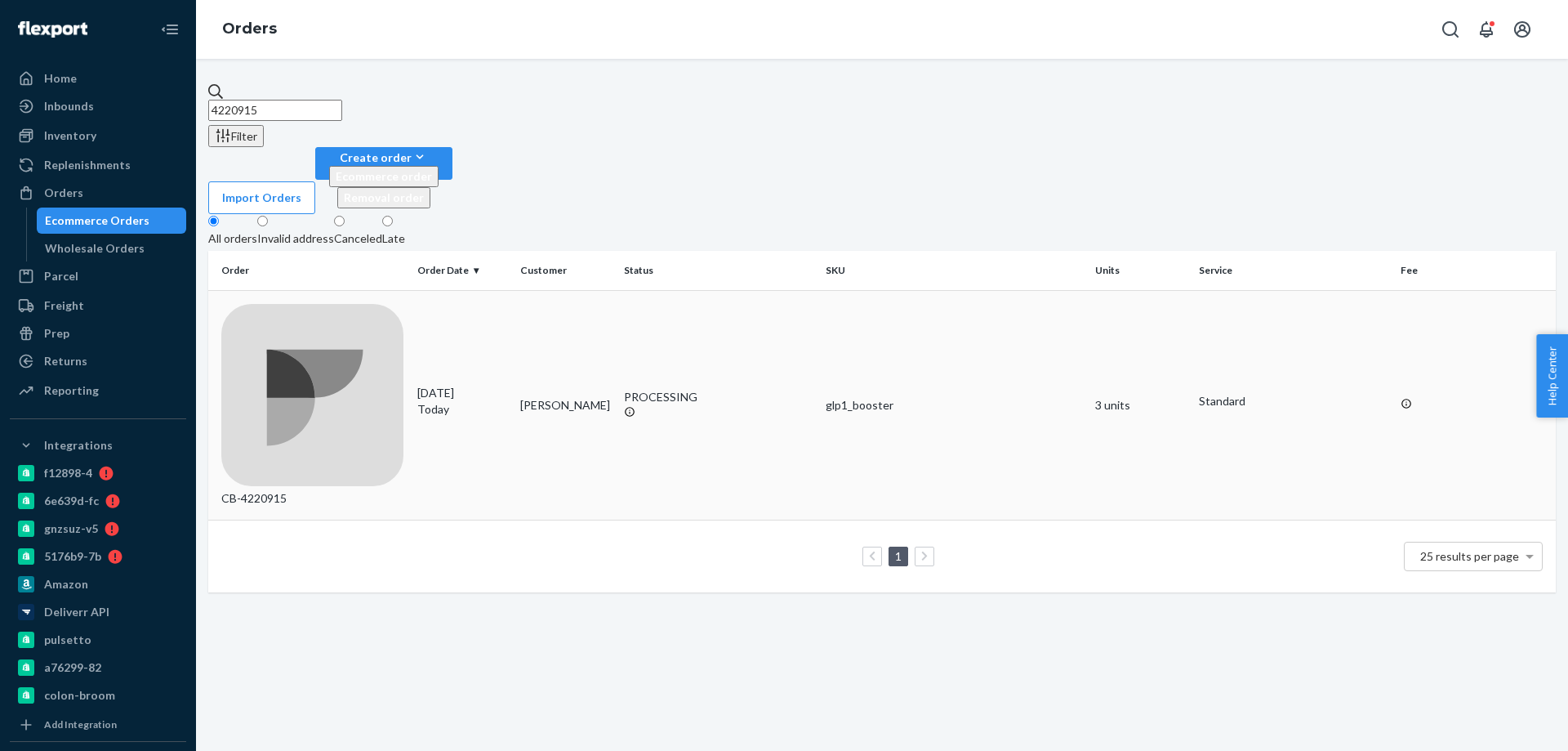
click at [488, 385] on div "[DATE] [DATE]" at bounding box center [462, 401] width 91 height 33
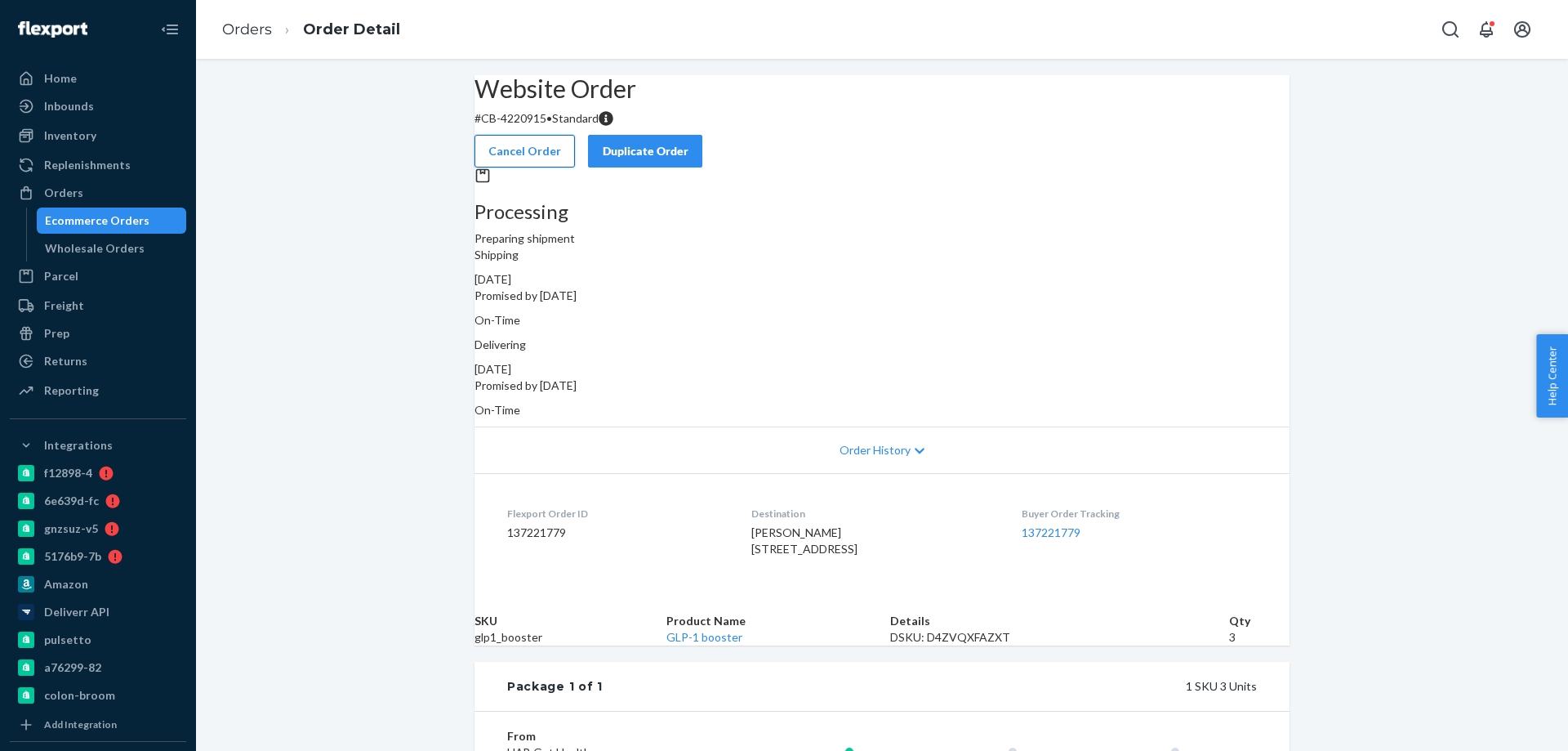
click at [575, 138] on button "Cancel Order" at bounding box center [525, 151] width 100 height 33
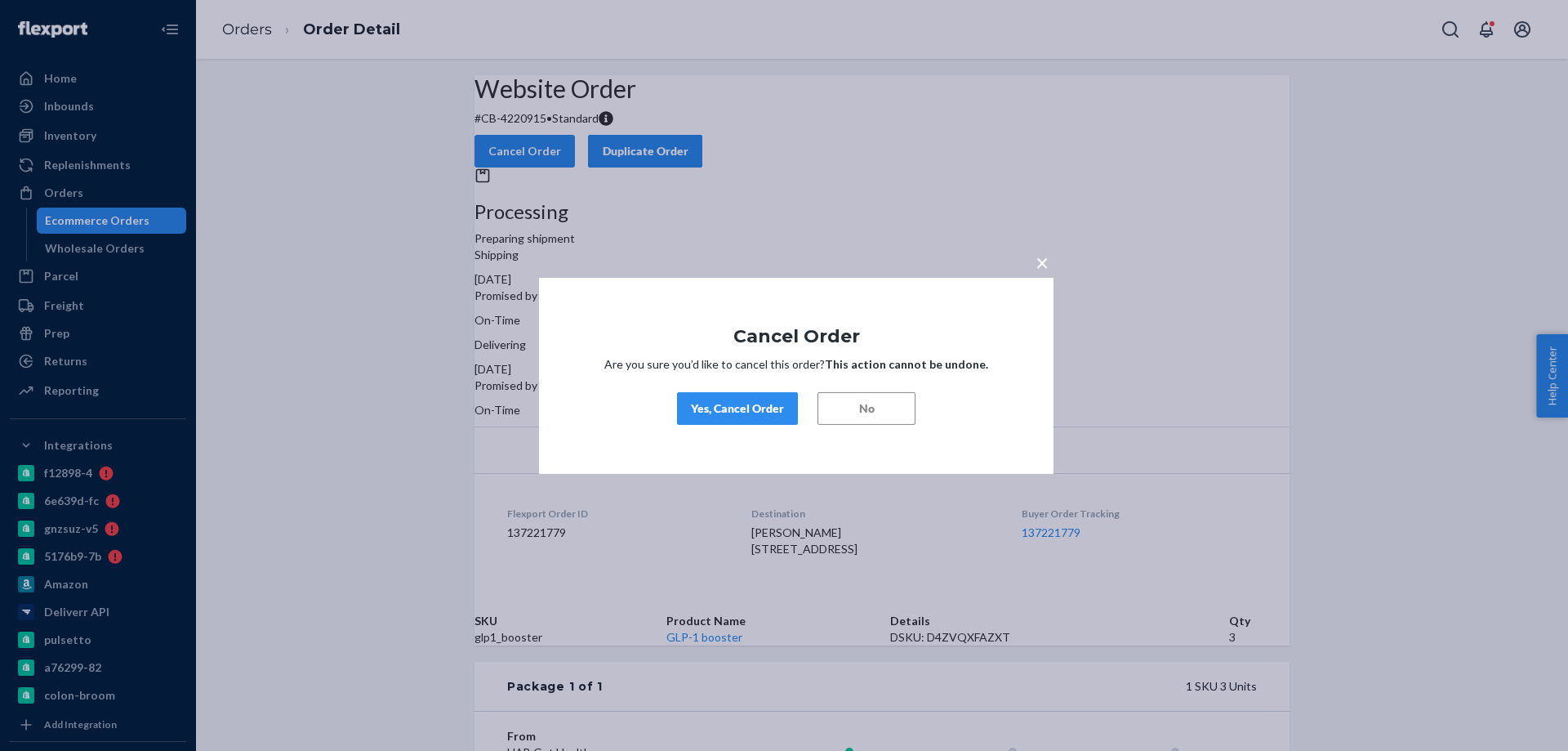
click at [743, 401] on div "Yes, Cancel Order" at bounding box center [737, 408] width 93 height 17
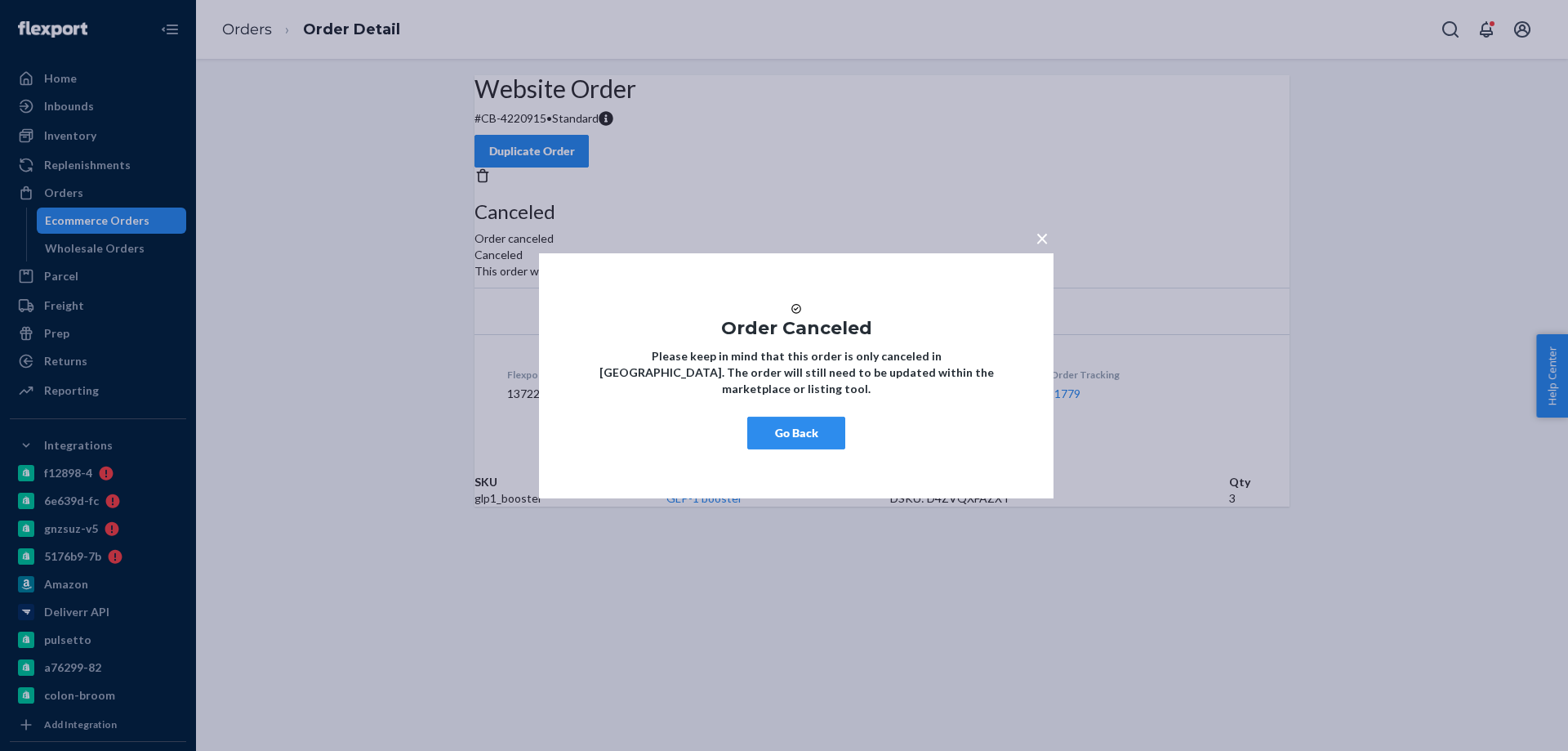
click at [780, 459] on div "× Order Canceled Please keep in mind that this order is only canceled in [GEOGR…" at bounding box center [796, 375] width 514 height 245
click at [807, 450] on button "Go Back" at bounding box center [795, 433] width 98 height 33
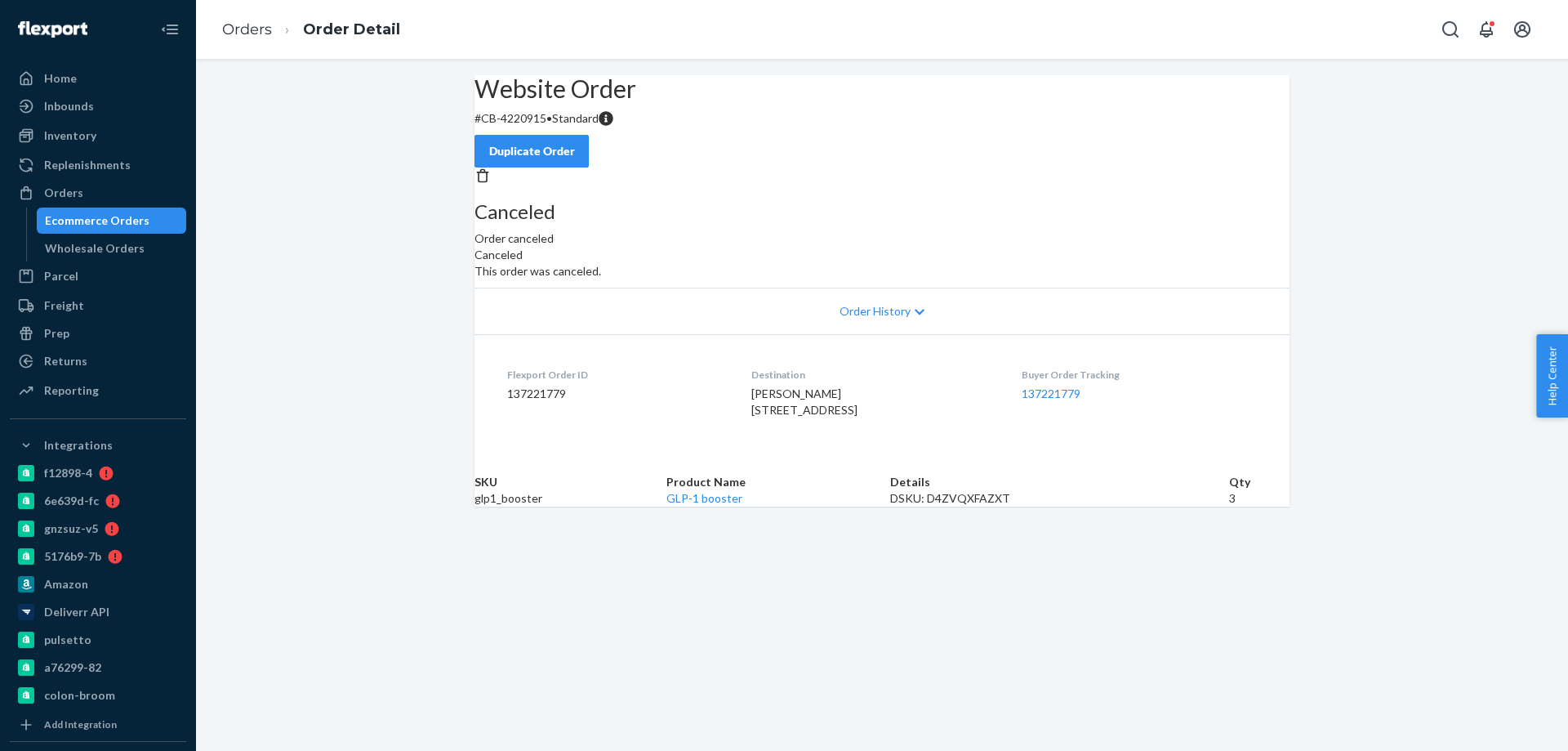
click at [126, 208] on link "Ecommerce Orders" at bounding box center [112, 220] width 151 height 26
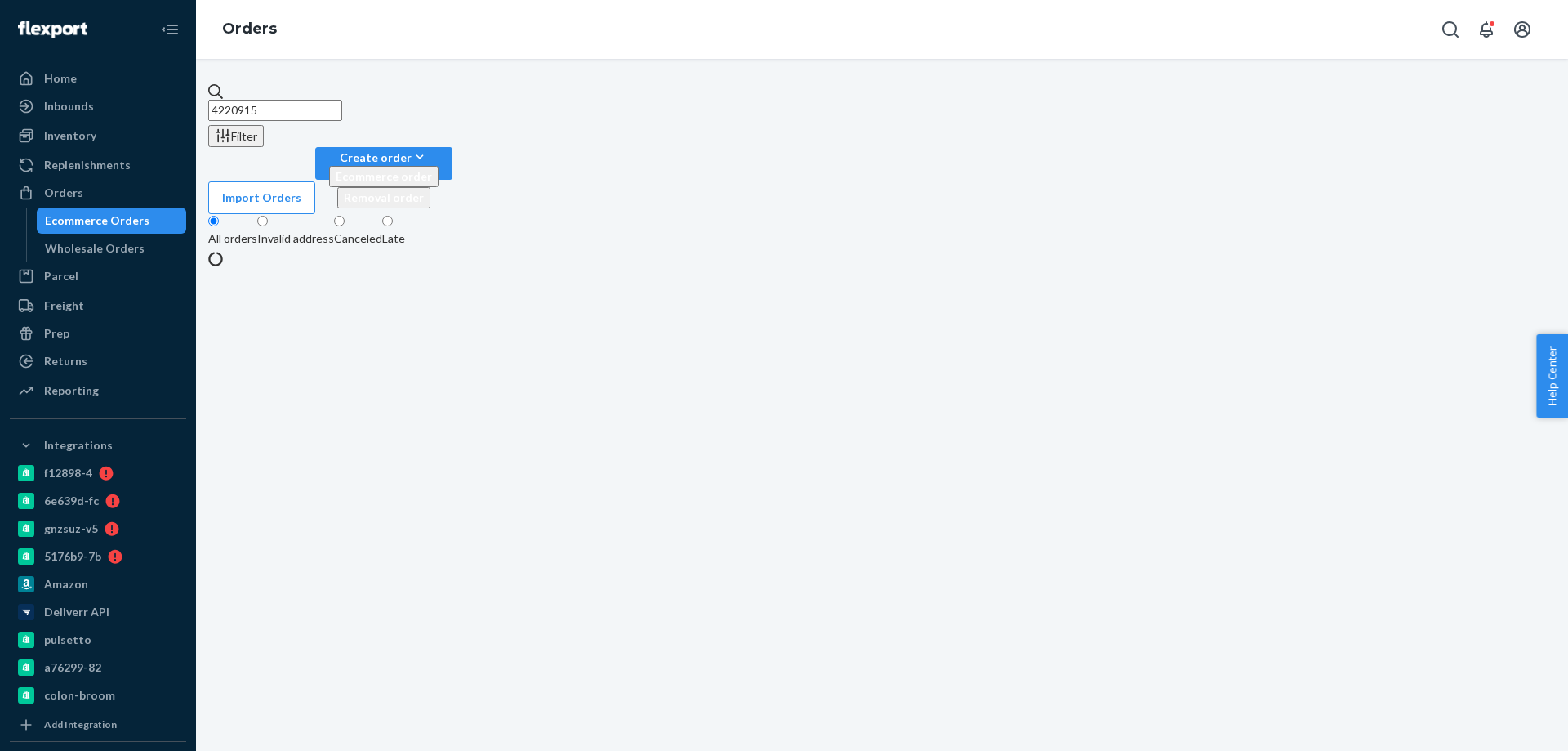
drag, startPoint x: 344, startPoint y: 72, endPoint x: 33, endPoint y: 48, distance: 311.9
click at [78, 54] on div "Home Inbounds Shipping Plans Problems Inventory Products Branded Packaging Repl…" at bounding box center [784, 376] width 1568 height 751
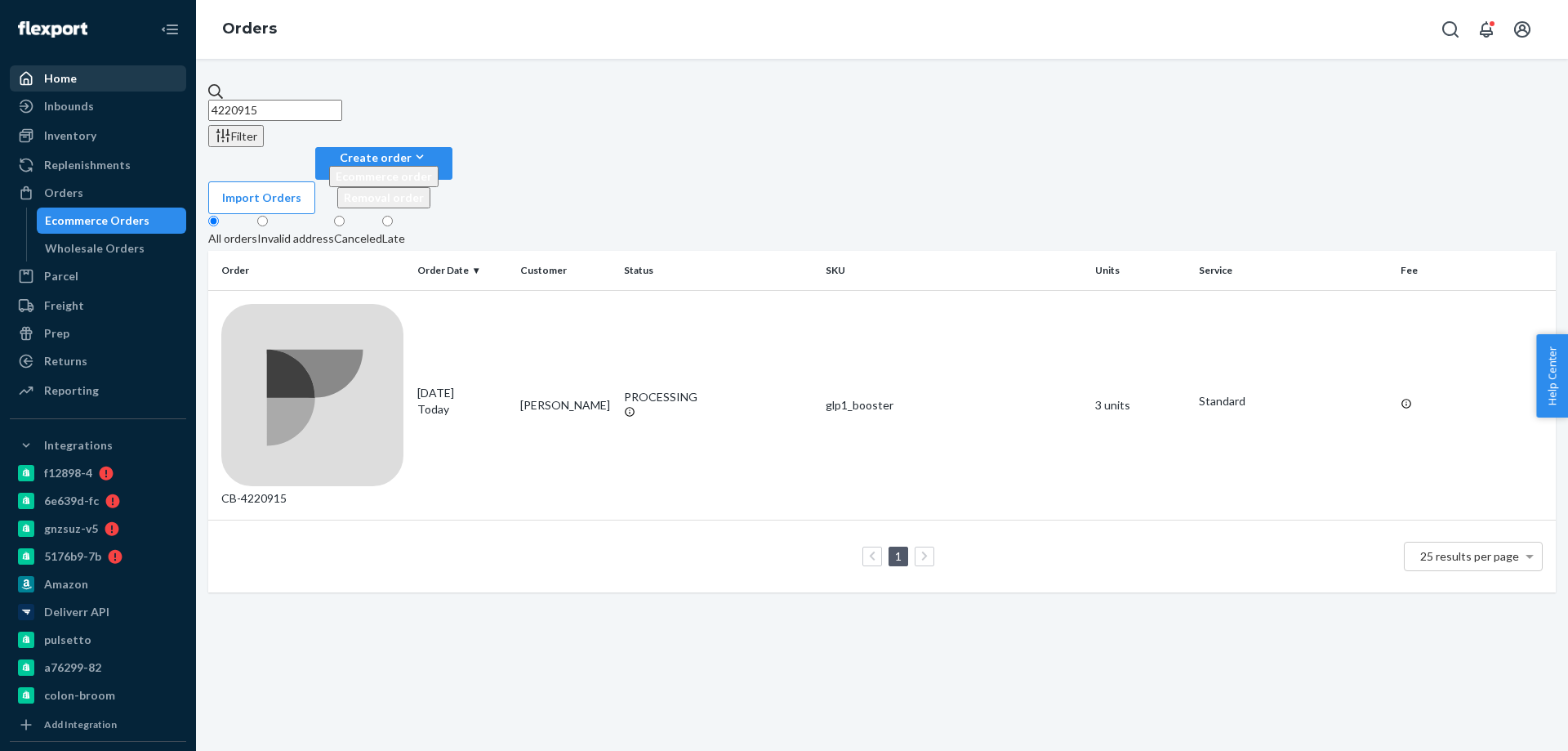
drag, startPoint x: 337, startPoint y: 101, endPoint x: 17, endPoint y: 72, distance: 321.3
click at [62, 88] on div "Home Inbounds Shipping Plans Problems Inventory Products Branded Packaging Repl…" at bounding box center [784, 376] width 1568 height 751
paste input "892"
type input "4220892"
click at [542, 290] on td "Katherine Canter" at bounding box center [566, 405] width 104 height 230
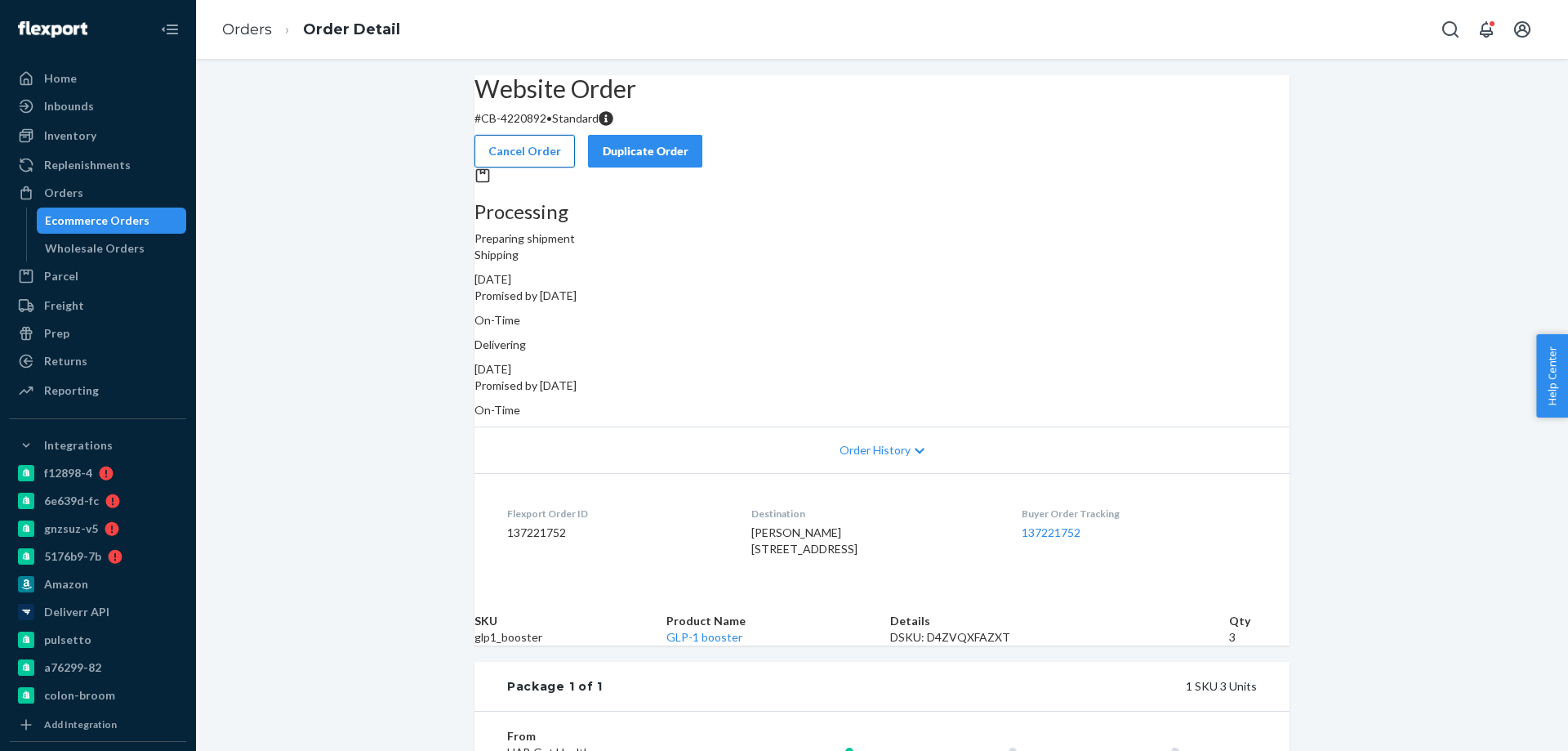
click at [575, 138] on button "Cancel Order" at bounding box center [525, 151] width 100 height 33
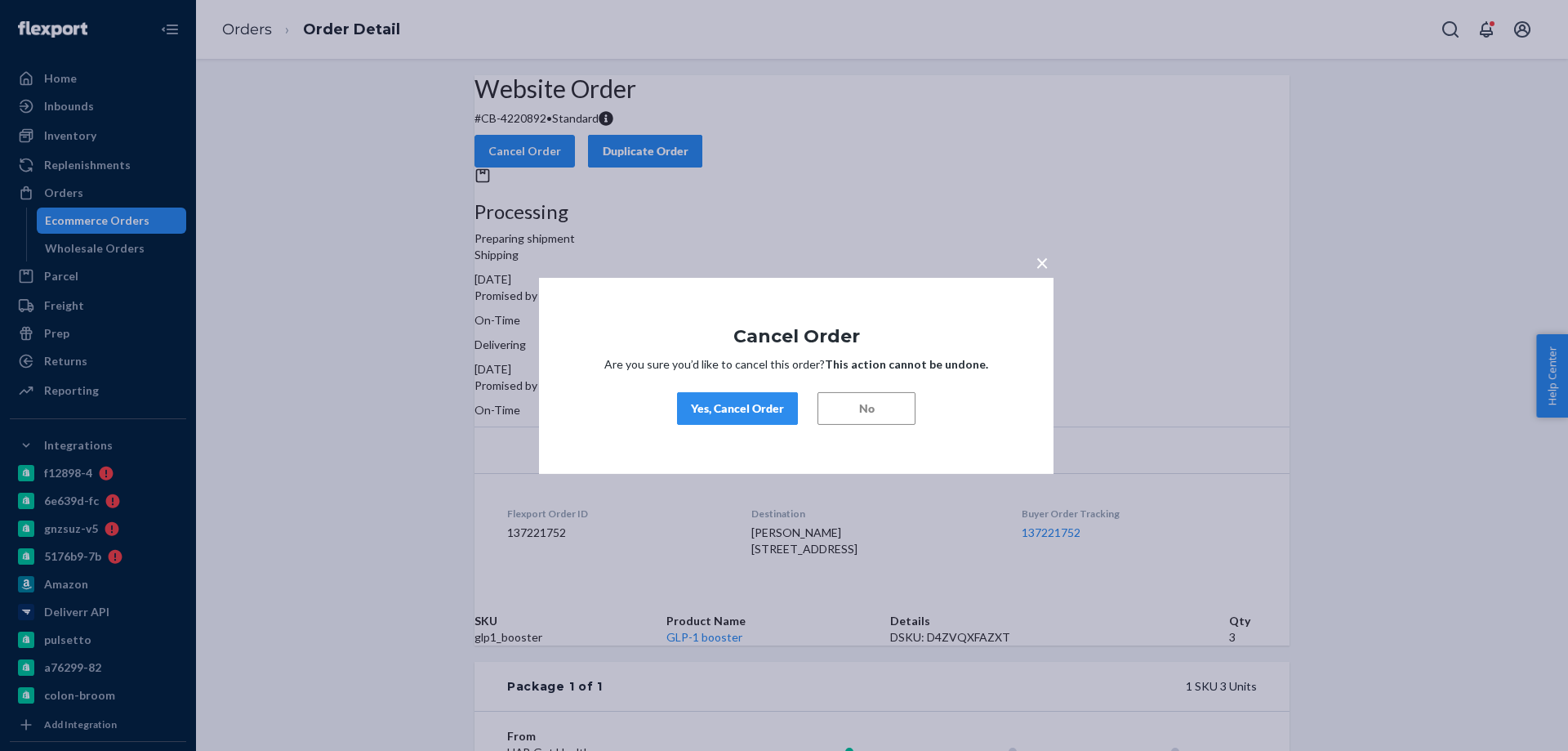
click at [771, 383] on div "× Cancel Order Are you sure you’d like to cancel this order? This action cannot…" at bounding box center [796, 375] width 514 height 196
click at [745, 413] on div "Yes, Cancel Order" at bounding box center [737, 408] width 93 height 17
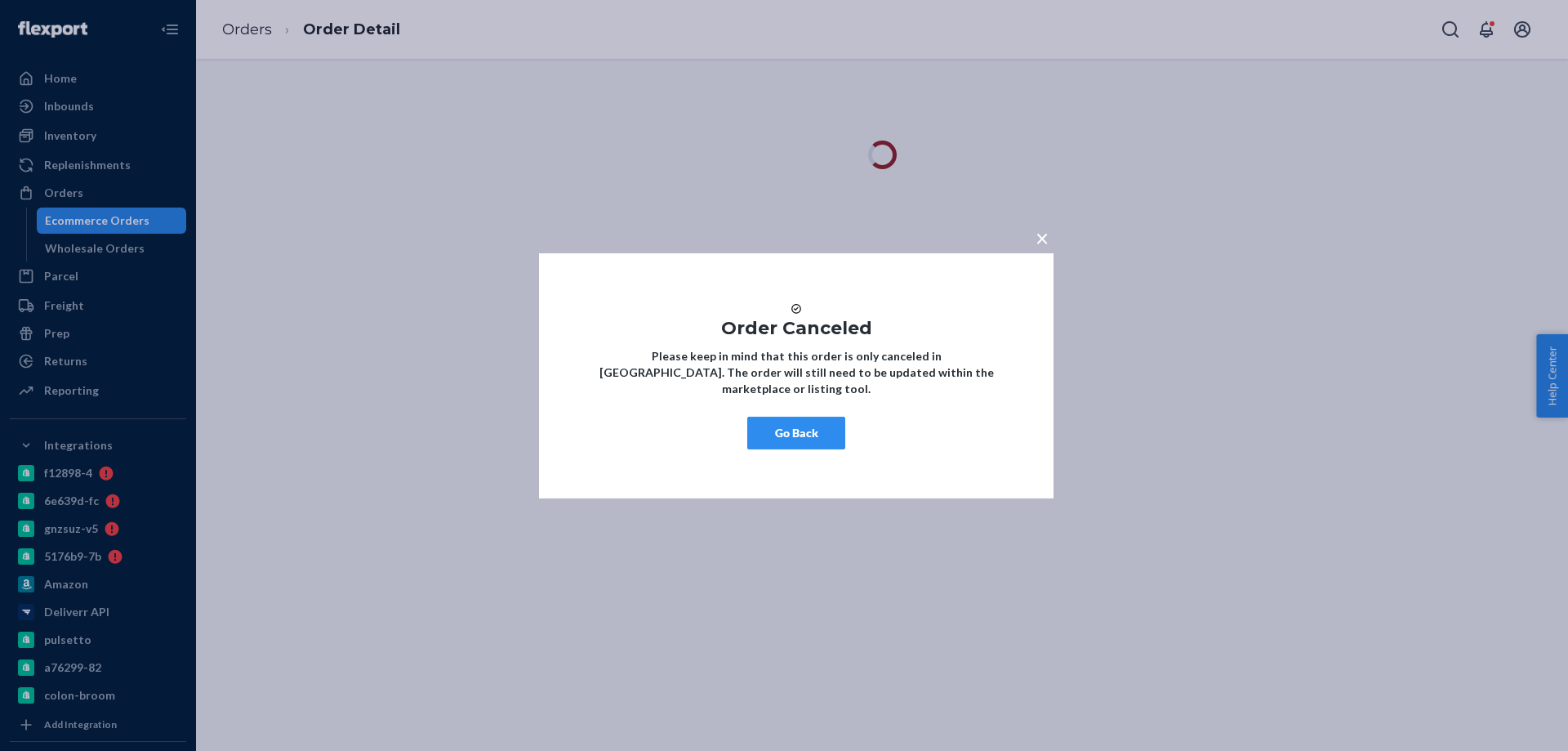
click at [830, 434] on button "Go Back" at bounding box center [795, 433] width 98 height 33
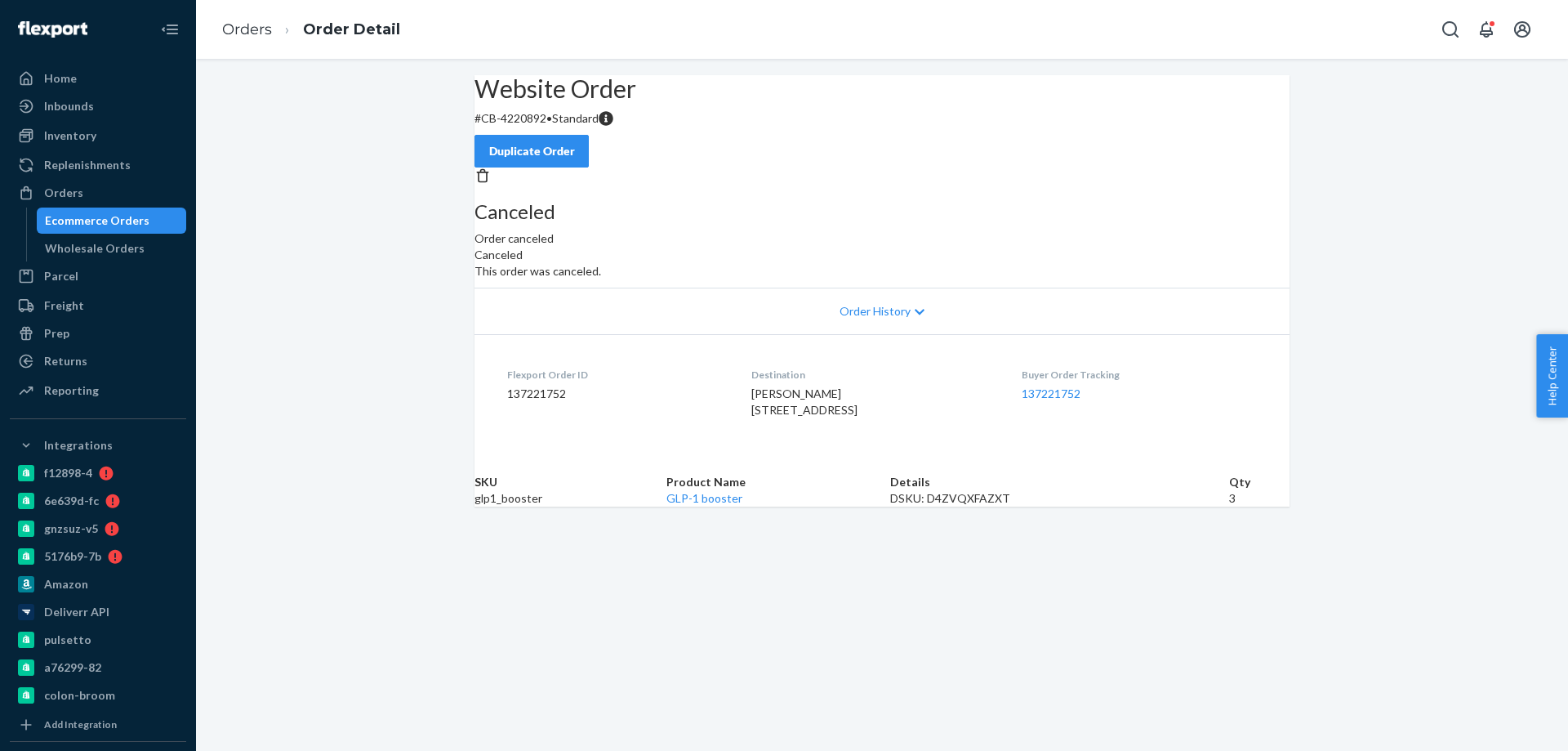
click at [126, 220] on div "Ecommerce Orders" at bounding box center [97, 220] width 105 height 17
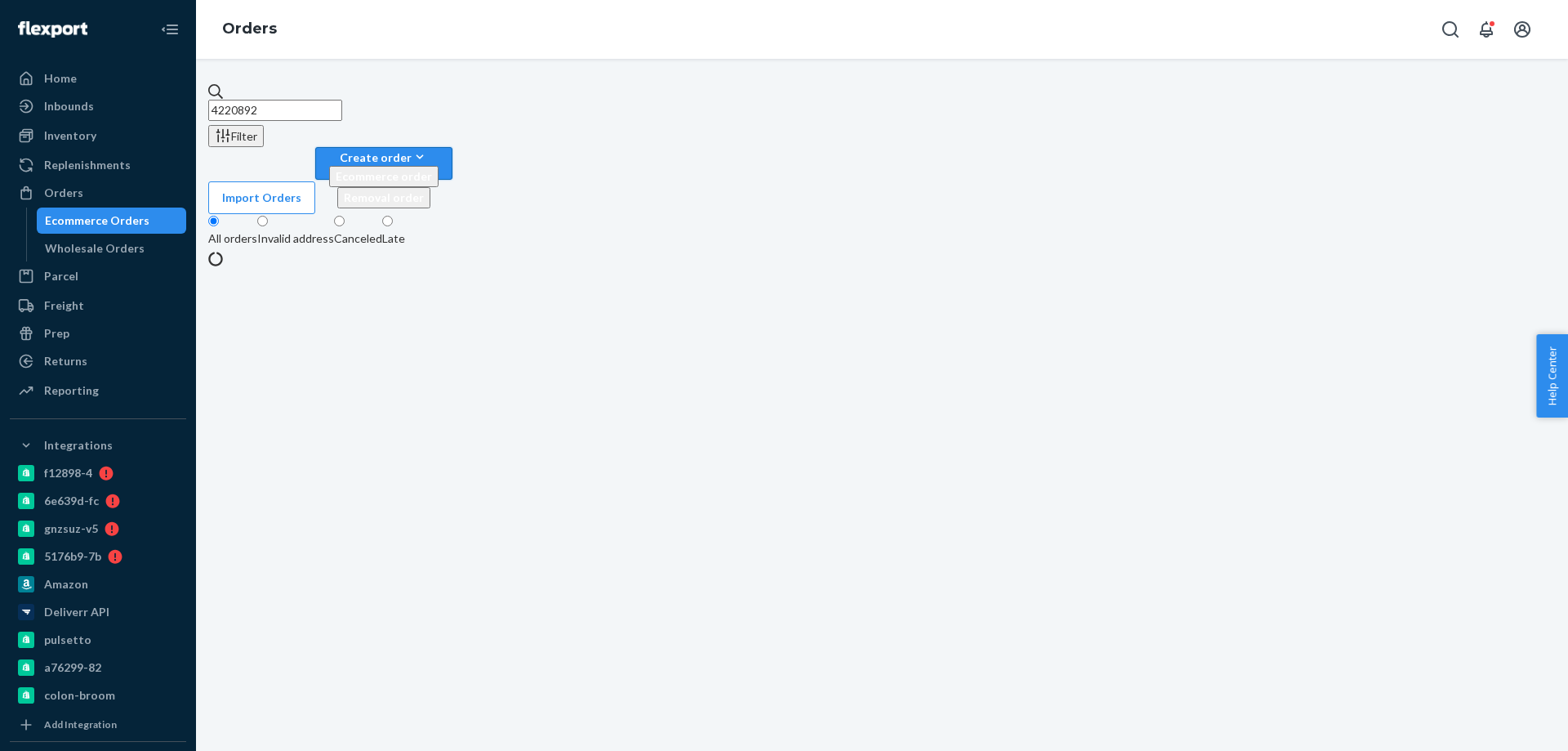
click at [439, 149] on div "Create order" at bounding box center [384, 157] width 109 height 17
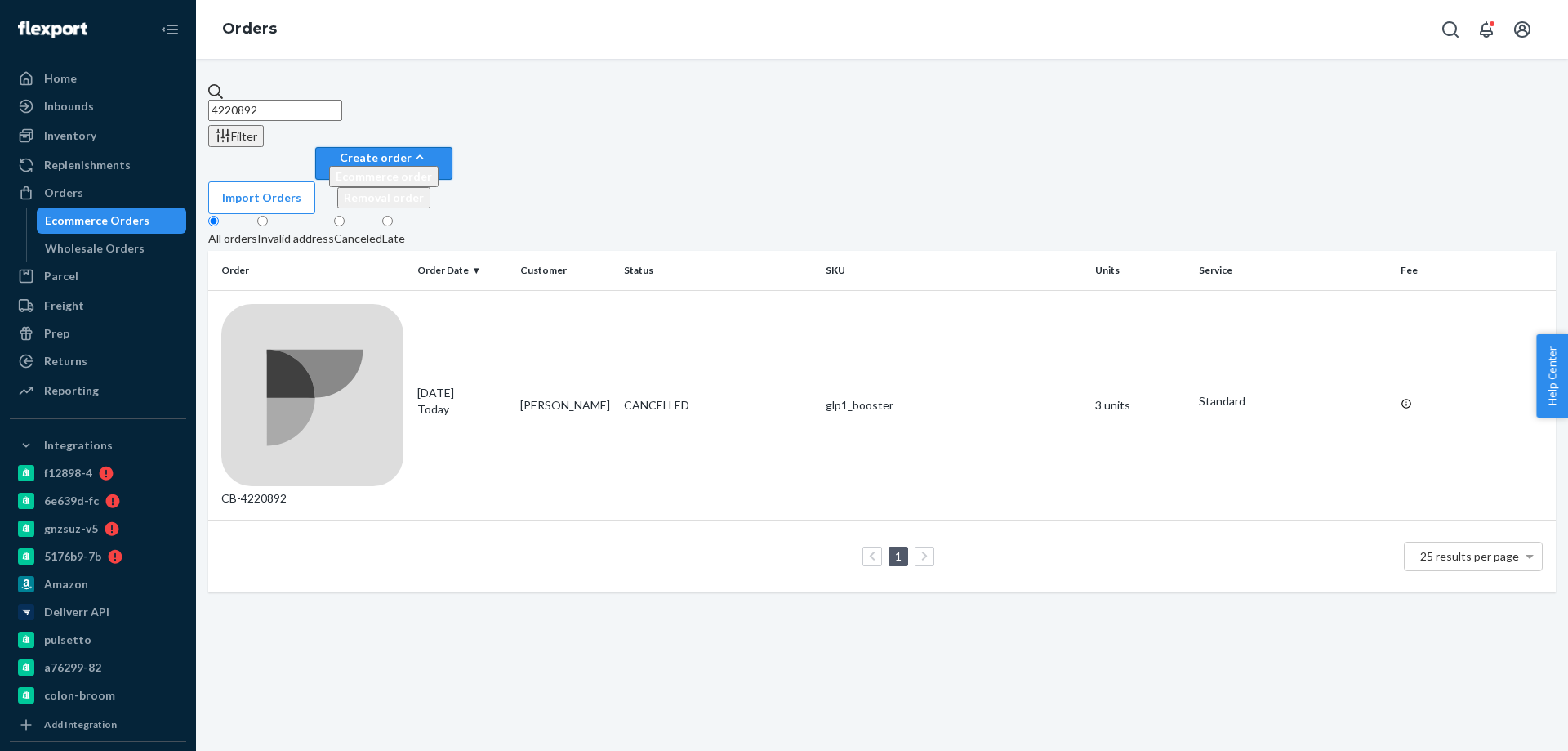
click at [432, 169] on span "Ecommerce order" at bounding box center [383, 176] width 96 height 14
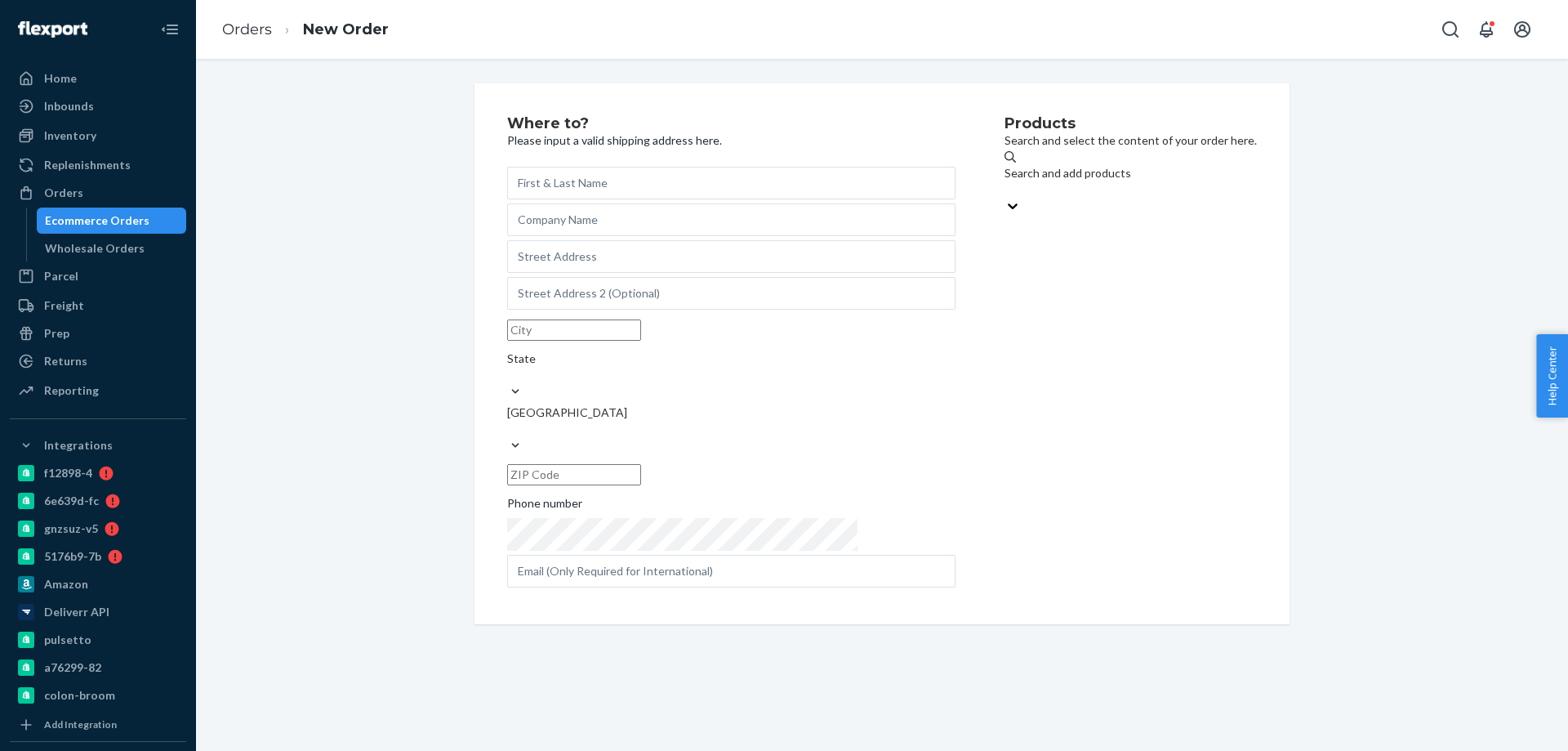
click at [1066, 186] on div "Search and add products" at bounding box center [1130, 181] width 252 height 33
click at [1006, 186] on input "Search and add products" at bounding box center [1005, 190] width 2 height 17
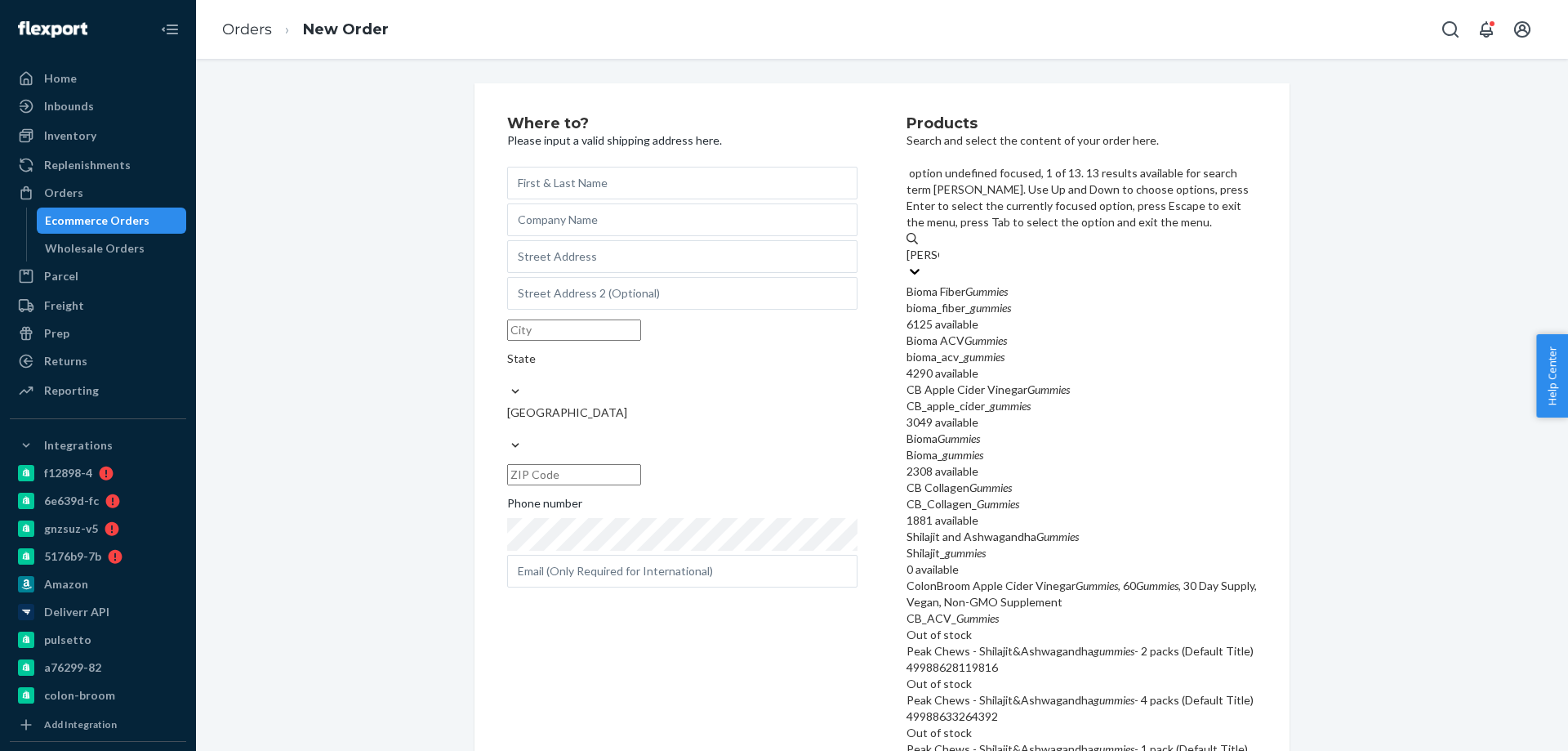
type input "gumm"
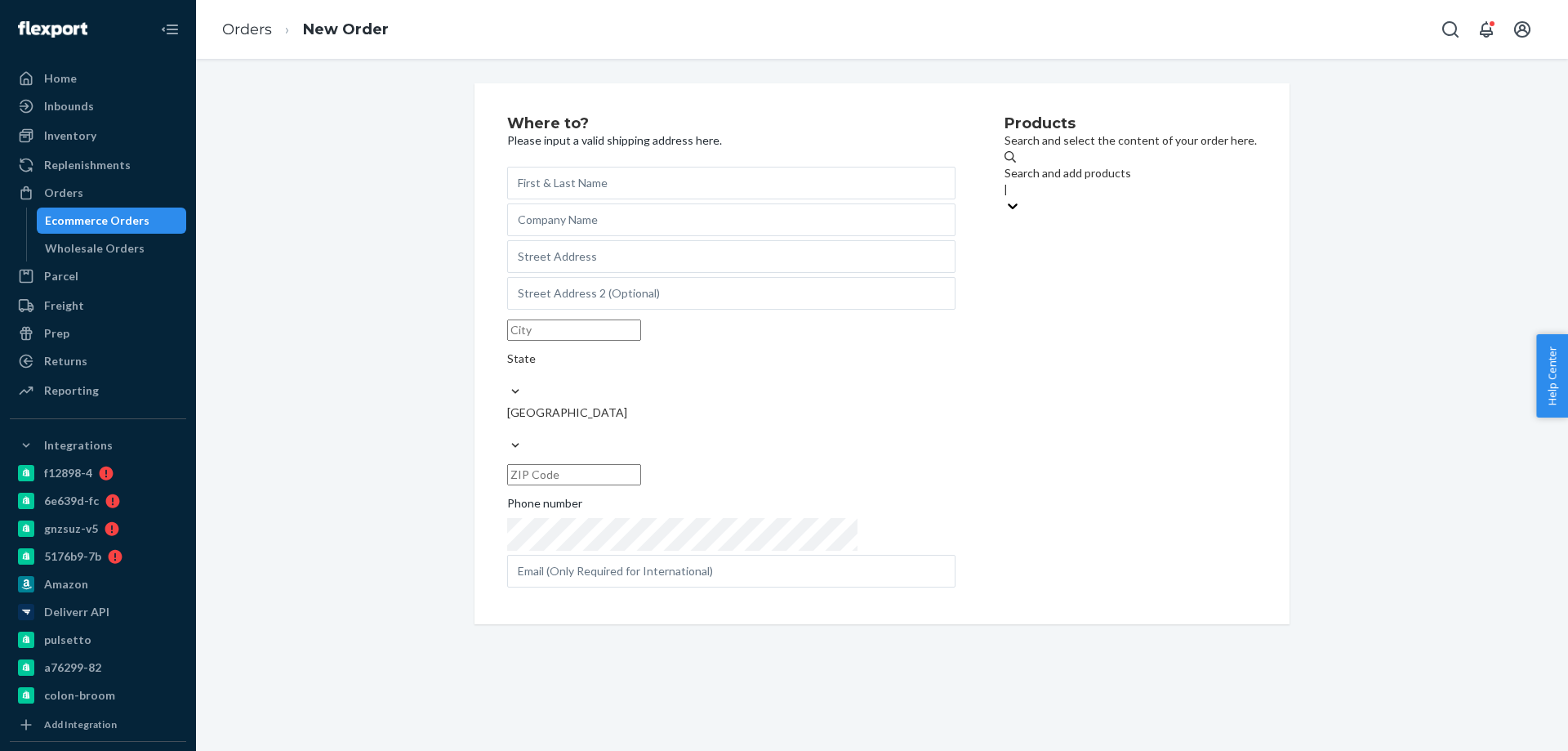
click at [1372, 93] on div "Where to? Please input a valid shipping address here. State United States Phone…" at bounding box center [881, 354] width 1347 height 541
click at [102, 226] on div "Ecommerce Orders" at bounding box center [97, 220] width 105 height 17
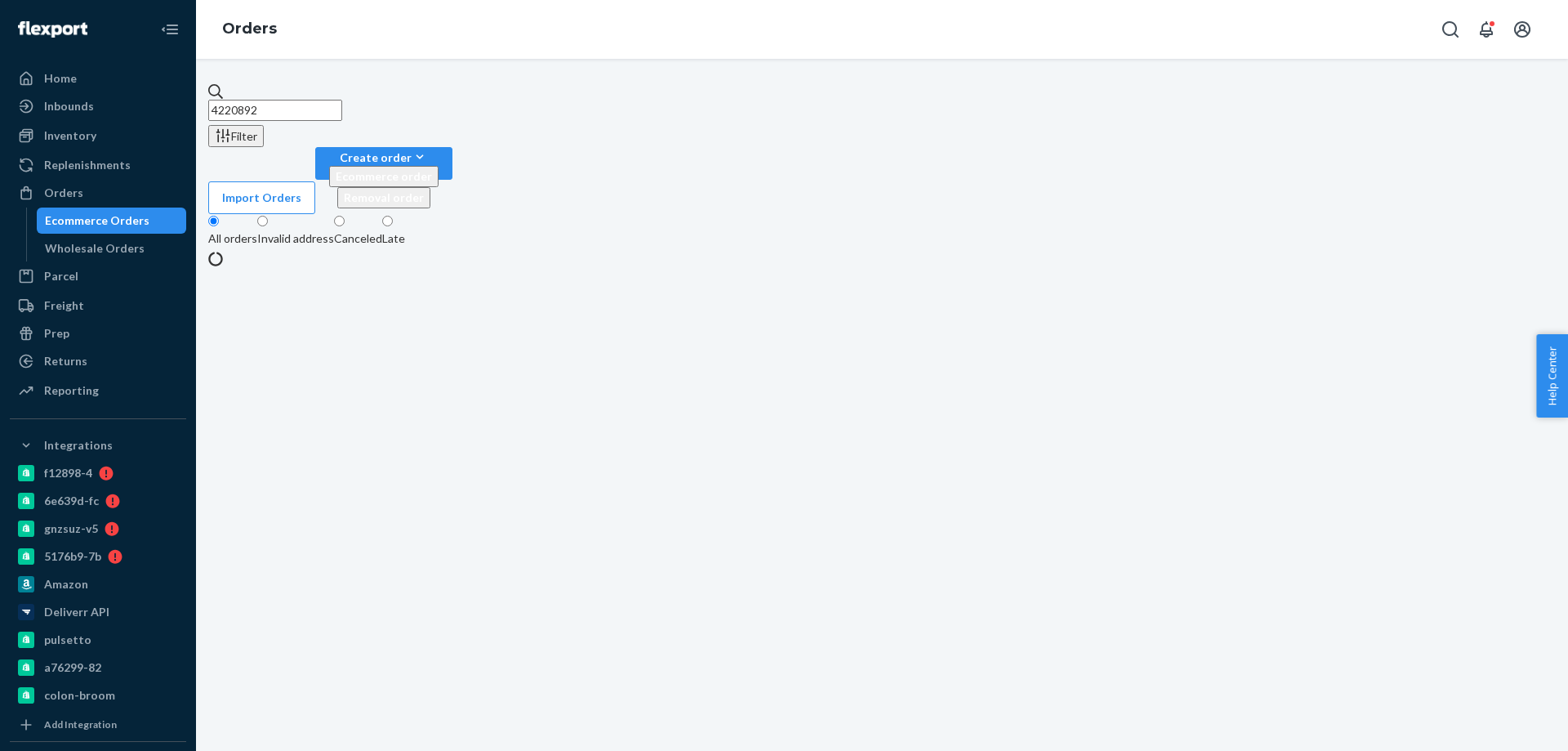
click at [6, 78] on div "Home Inbounds Shipping Plans Problems Inventory Products Branded Packaging Repl…" at bounding box center [784, 376] width 1568 height 751
paste input "[PERSON_NAME]"
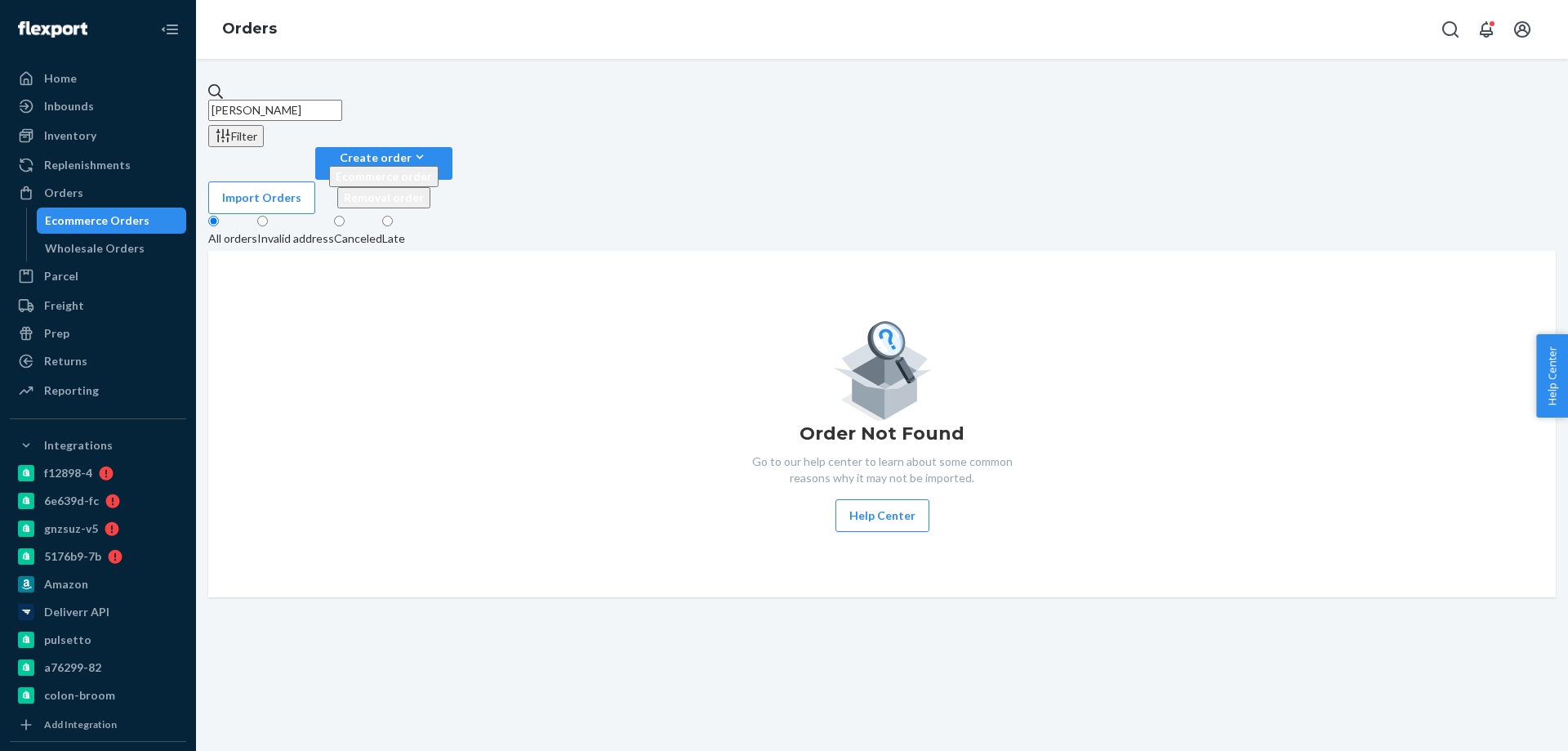
type input "[PERSON_NAME]"
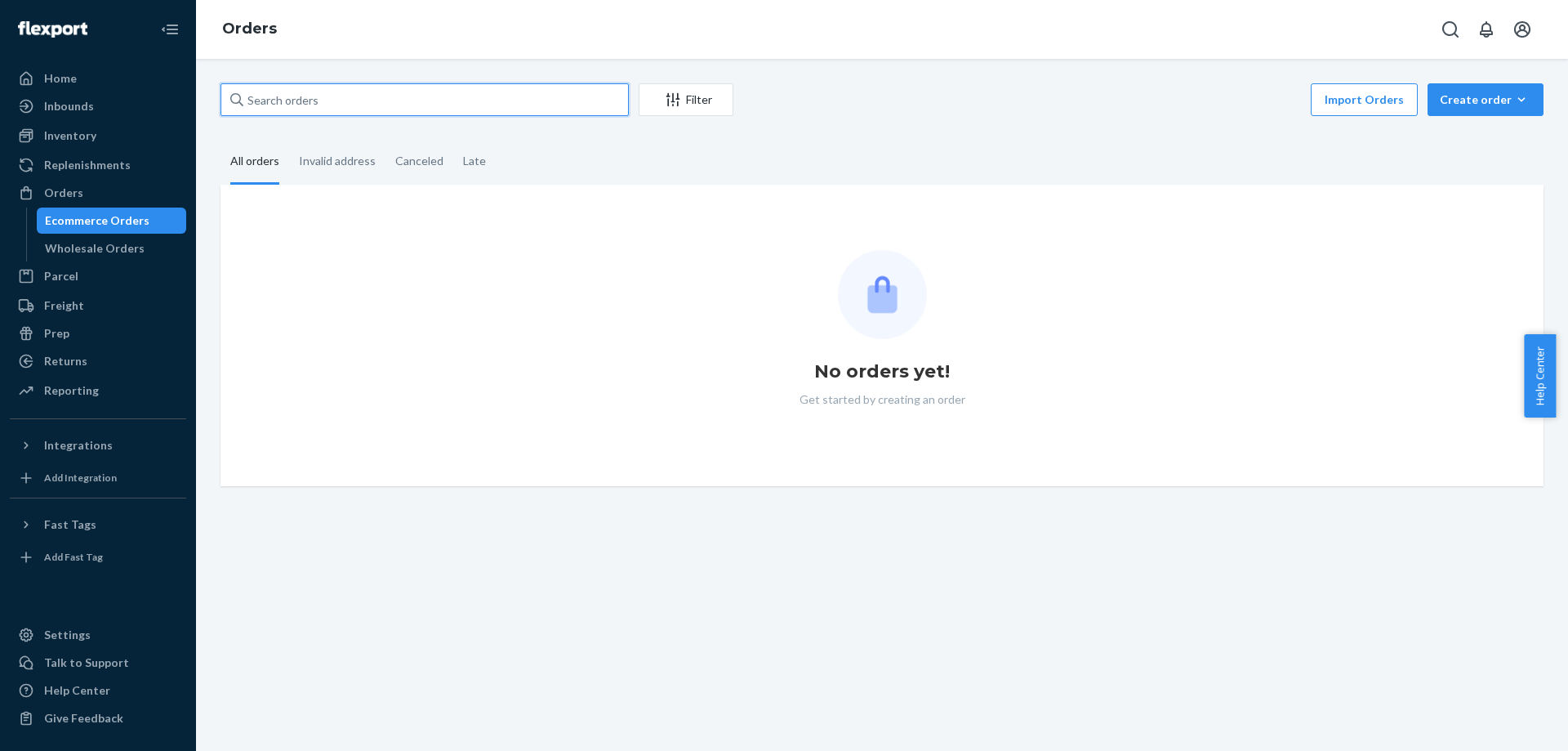
drag, startPoint x: 499, startPoint y: 101, endPoint x: 477, endPoint y: 101, distance: 22.0
click at [498, 101] on input "text" at bounding box center [424, 100] width 408 height 33
paste input "[PERSON_NAME]"
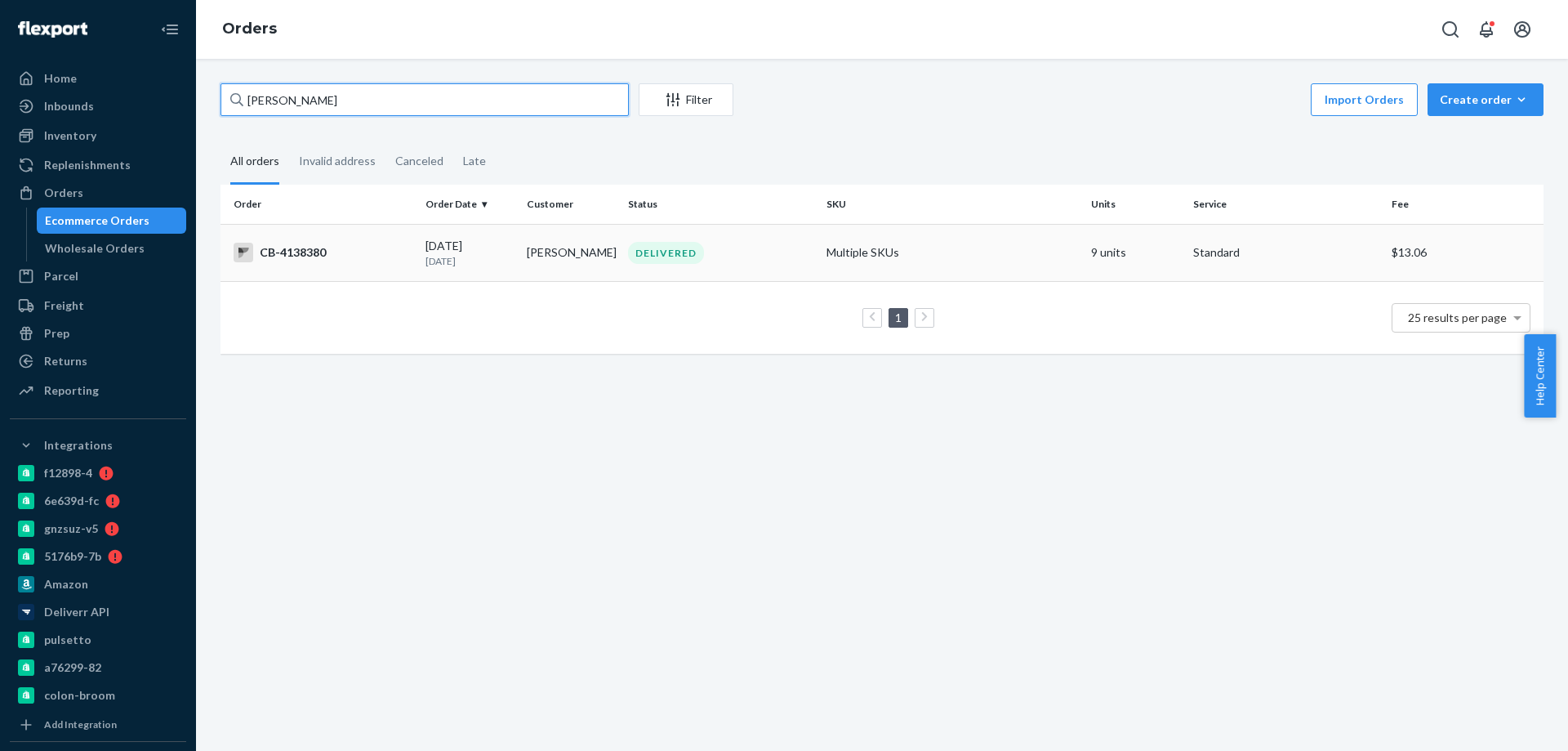
type input "[PERSON_NAME]"
click at [568, 267] on td "[PERSON_NAME]" at bounding box center [570, 252] width 101 height 57
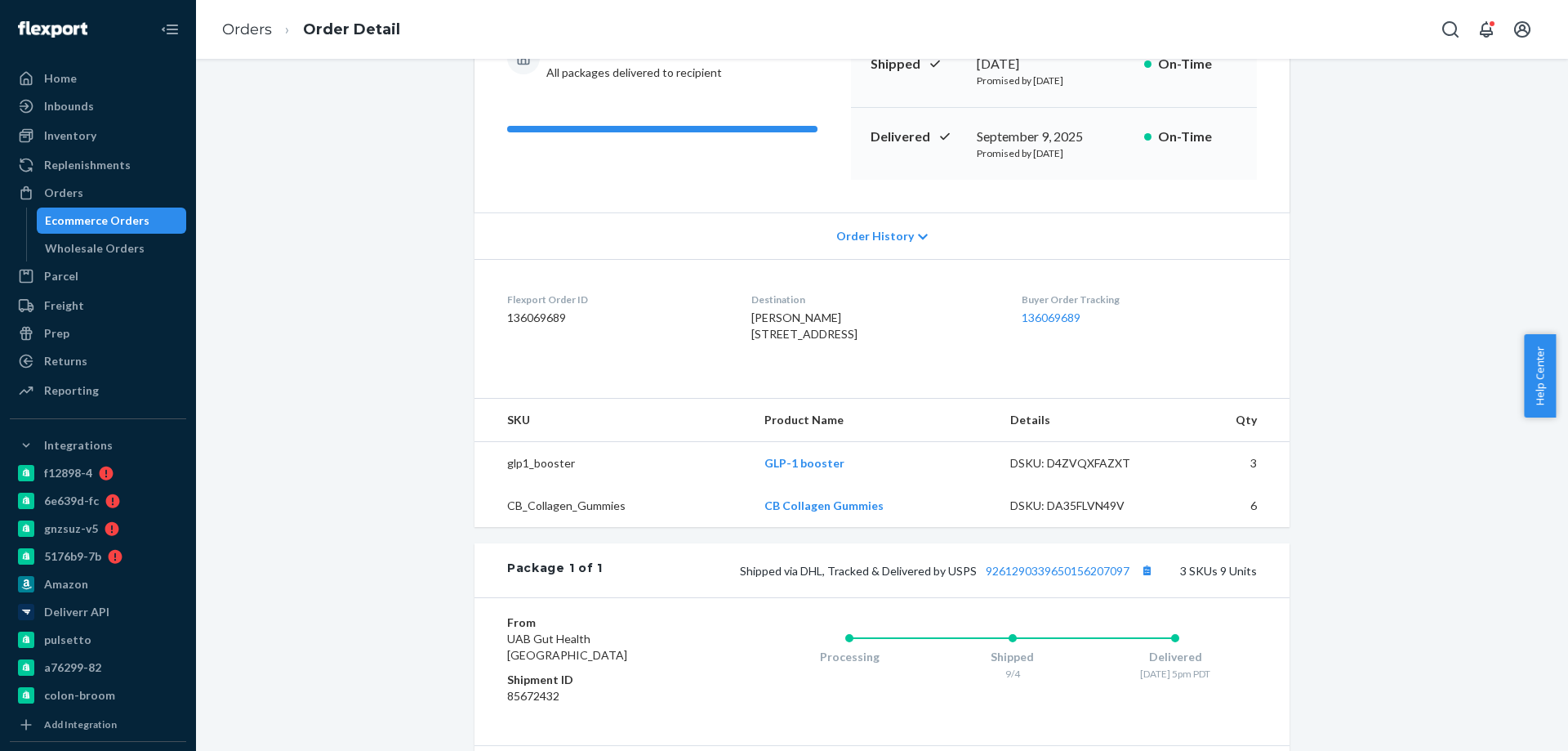
scroll to position [327, 0]
